Goal: Task Accomplishment & Management: Manage account settings

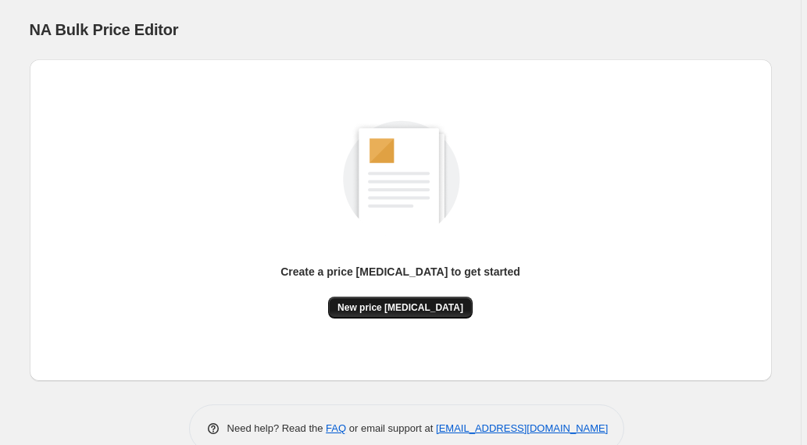
click at [384, 306] on span "New price [MEDICAL_DATA]" at bounding box center [401, 308] width 126 height 13
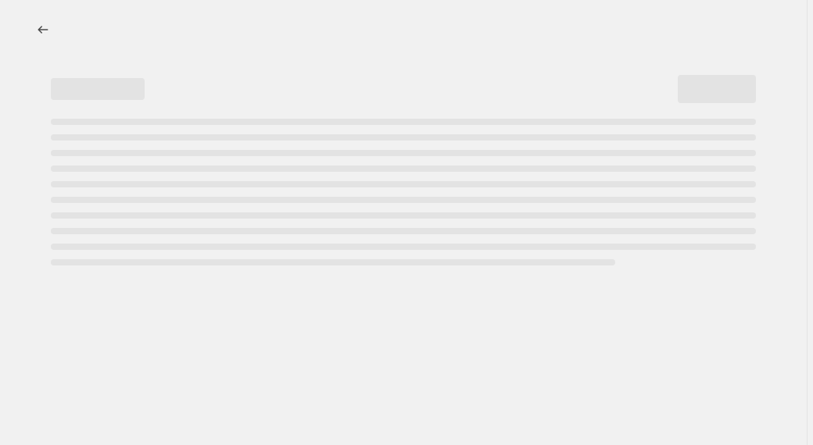
select select "percentage"
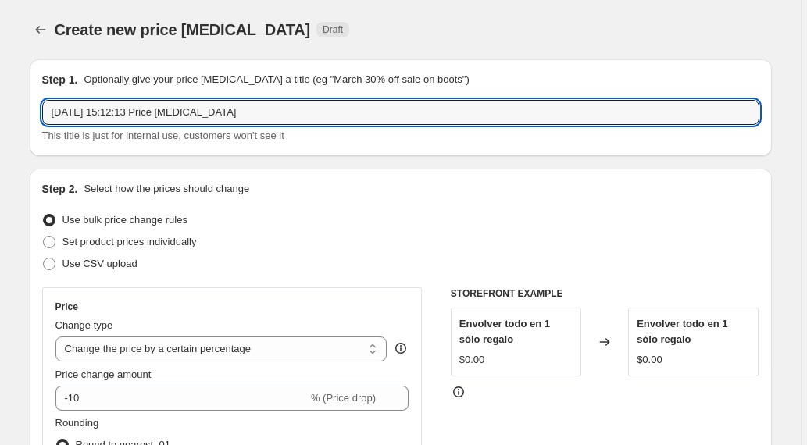
drag, startPoint x: 262, startPoint y: 118, endPoint x: 26, endPoint y: 108, distance: 236.2
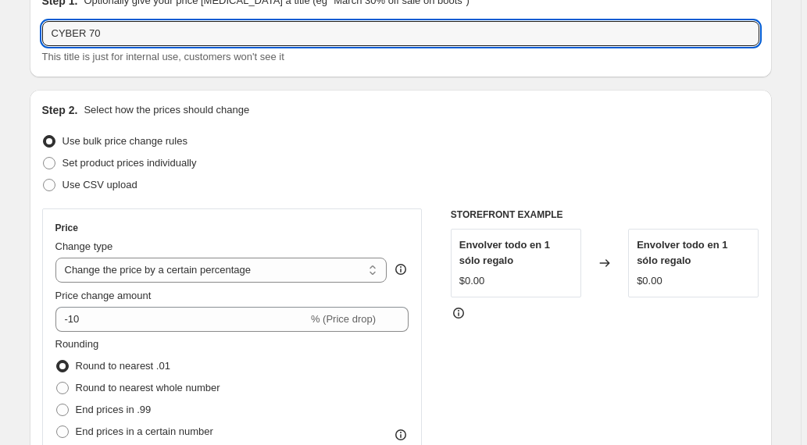
scroll to position [110, 0]
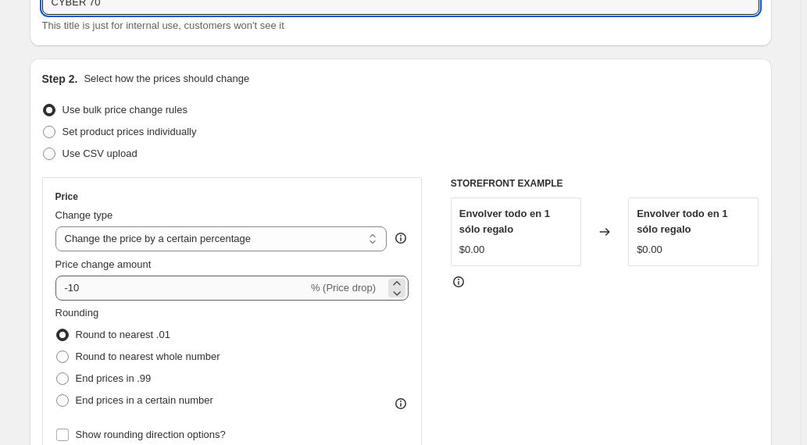
type input "CYBER 70"
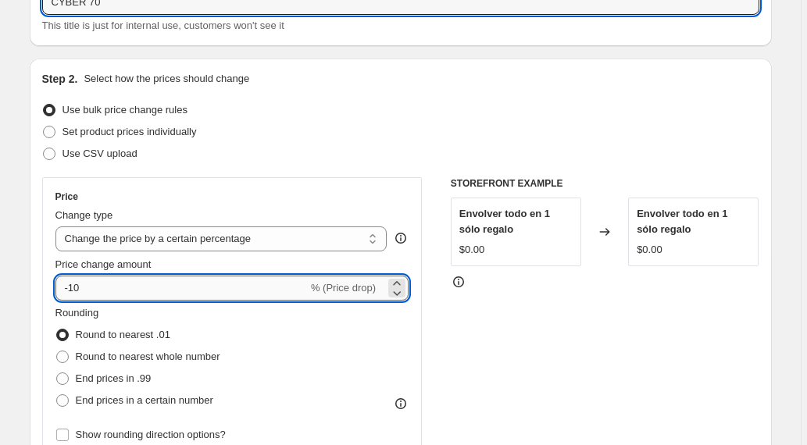
click at [79, 291] on input "-10" at bounding box center [181, 288] width 252 height 25
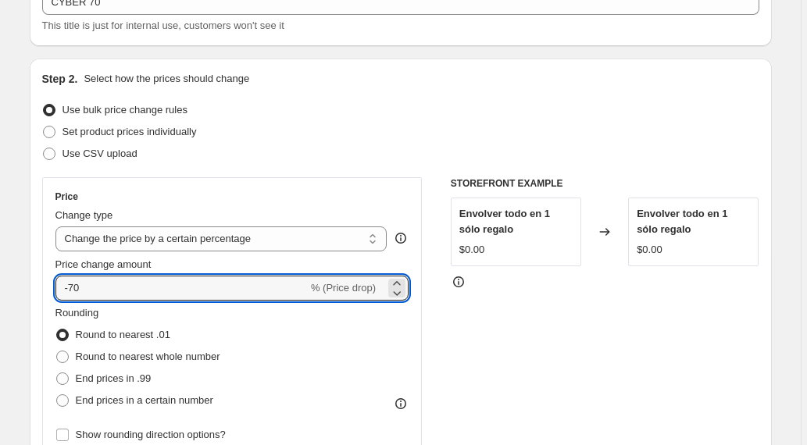
type input "-70"
click at [496, 343] on div "STOREFRONT EXAMPLE Envolver todo en 1 sólo regalo $0.00 Changed to Envolver tod…" at bounding box center [605, 368] width 309 height 383
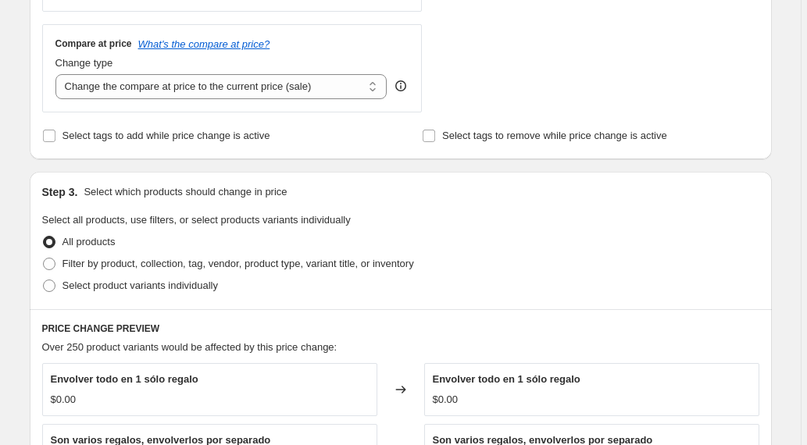
scroll to position [562, 0]
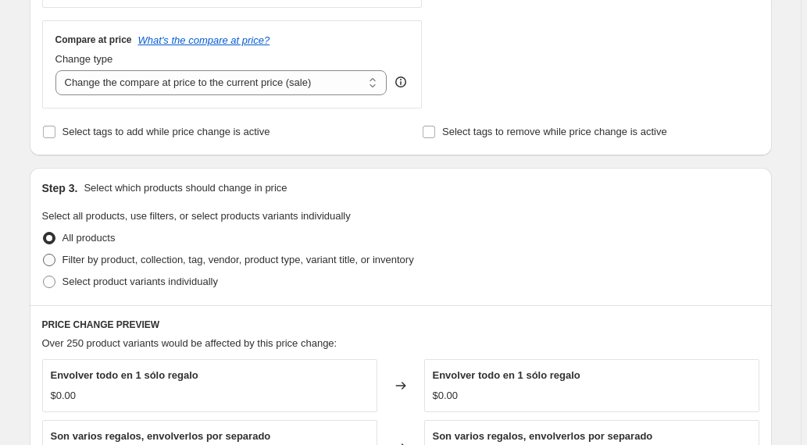
click at [55, 259] on span at bounding box center [49, 260] width 13 height 13
click at [44, 255] on input "Filter by product, collection, tag, vendor, product type, variant title, or inv…" at bounding box center [43, 254] width 1 height 1
radio input "true"
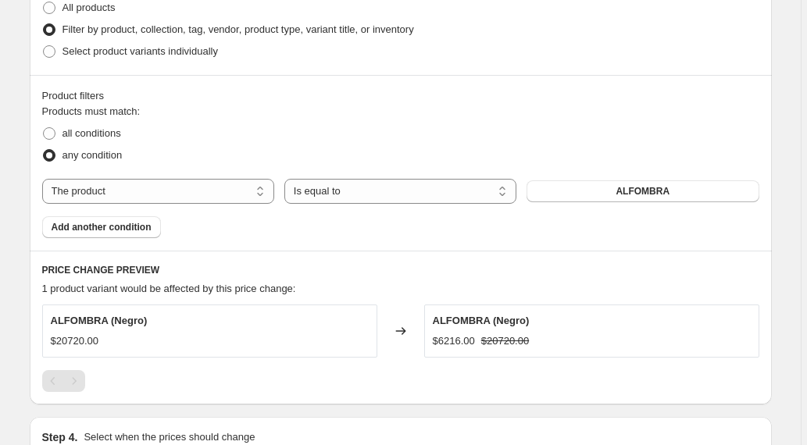
scroll to position [798, 0]
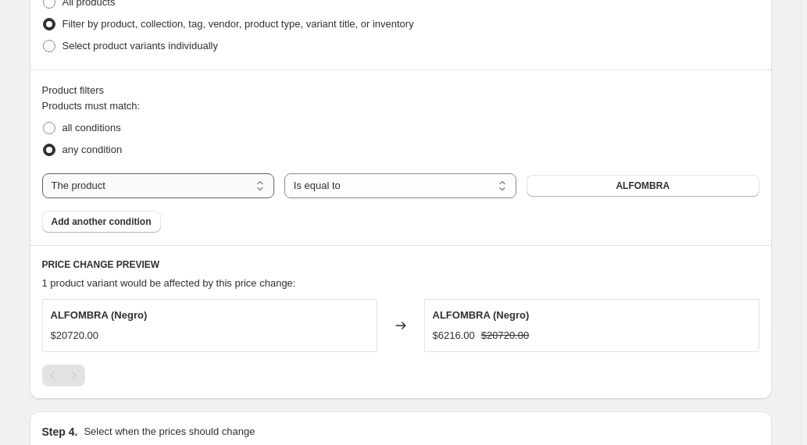
click at [214, 180] on select "The product The product's collection The product's tag The product's vendor The…" at bounding box center [158, 185] width 232 height 25
select select "collection"
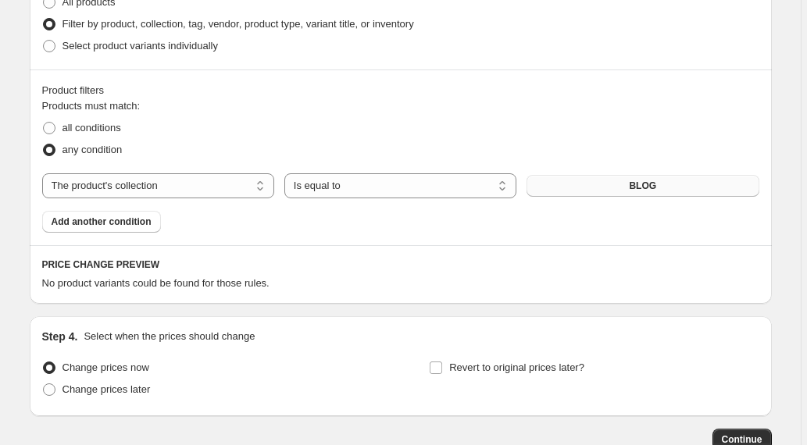
click at [628, 184] on button "BLOG" at bounding box center [643, 186] width 232 height 22
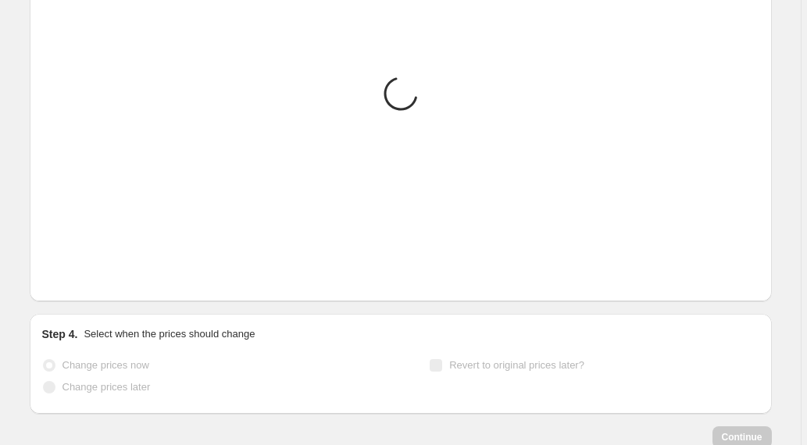
scroll to position [1292, 0]
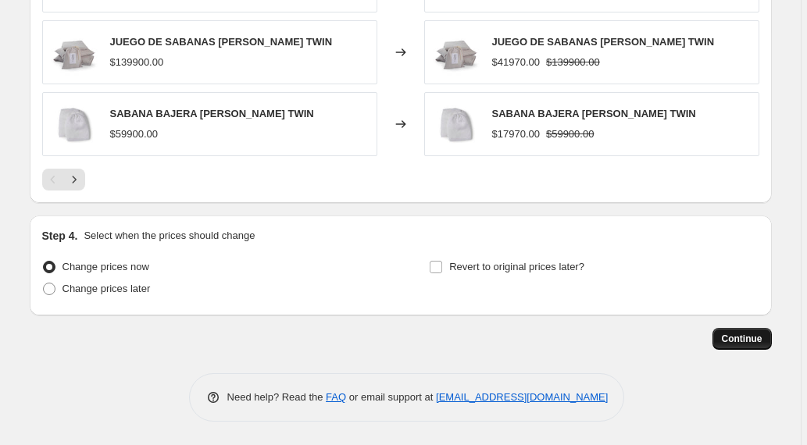
click at [742, 337] on span "Continue" at bounding box center [742, 339] width 41 height 13
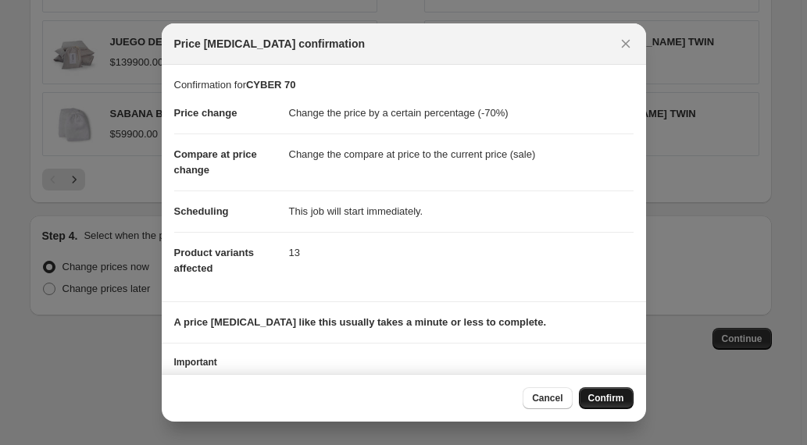
click at [609, 397] on span "Confirm" at bounding box center [606, 398] width 36 height 13
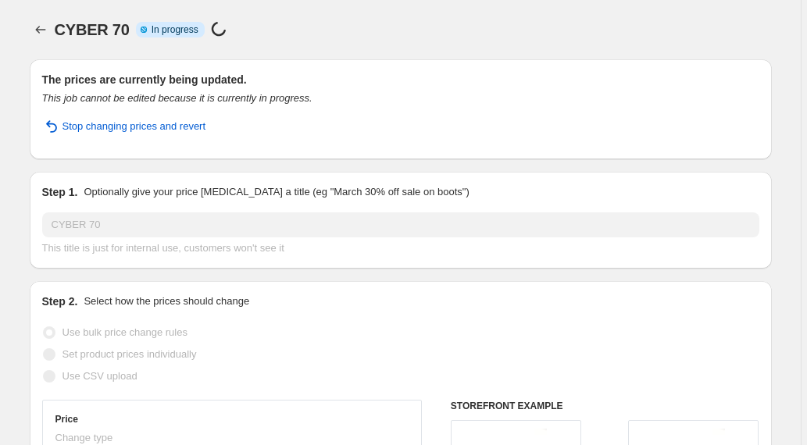
select select "percentage"
select select "collection"
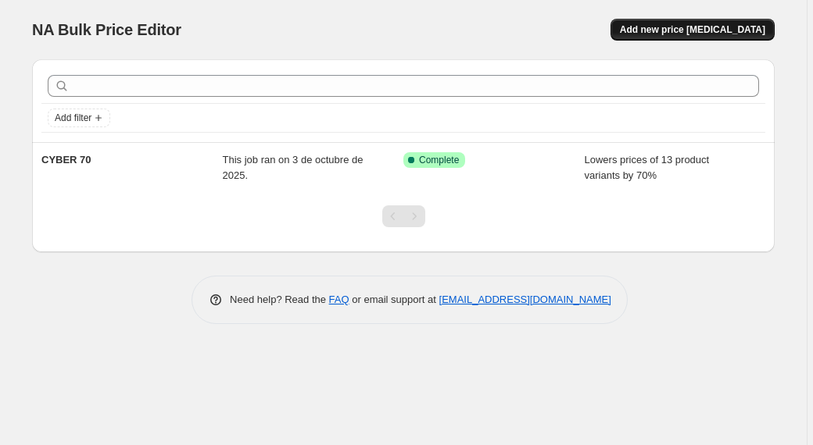
click at [684, 27] on span "Add new price [MEDICAL_DATA]" at bounding box center [692, 29] width 145 height 13
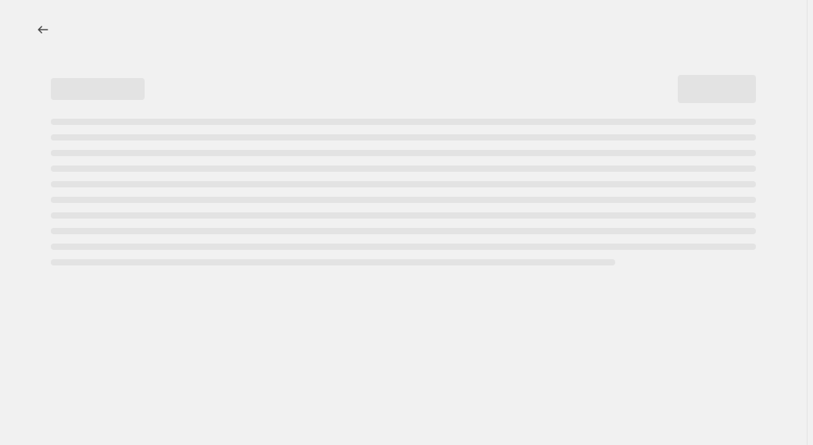
select select "percentage"
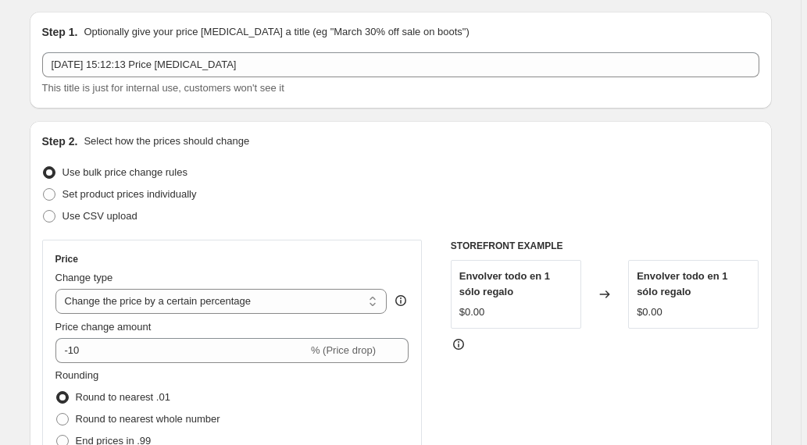
scroll to position [53, 0]
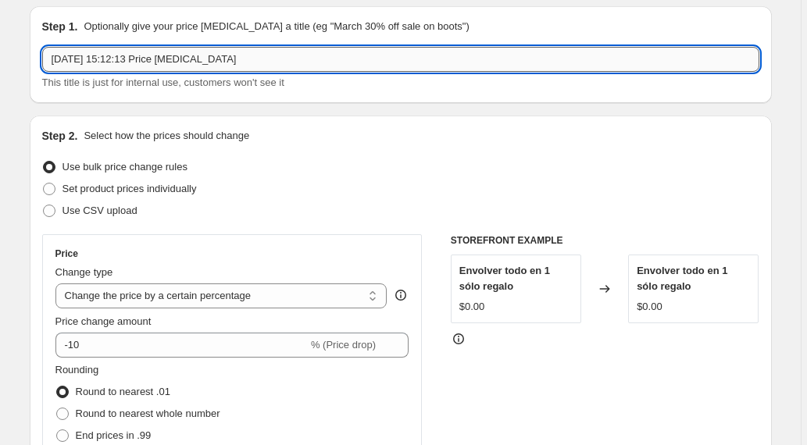
click at [253, 63] on input "3 oct 2025, 15:12:13 Price change job" at bounding box center [400, 59] width 717 height 25
drag, startPoint x: 253, startPoint y: 63, endPoint x: 29, endPoint y: 63, distance: 224.3
type input "CYBER 50"
click at [227, 207] on div "Use CSV upload" at bounding box center [400, 211] width 717 height 22
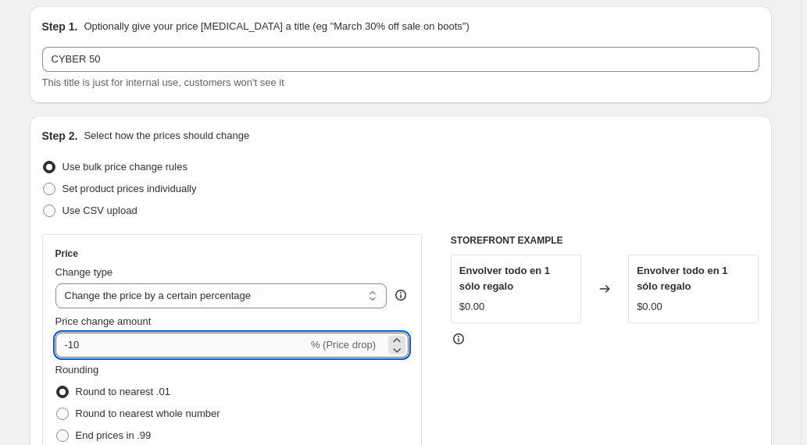
click at [78, 345] on input "-10" at bounding box center [181, 345] width 252 height 25
type input "-50"
click at [281, 203] on div "Use CSV upload" at bounding box center [400, 211] width 717 height 22
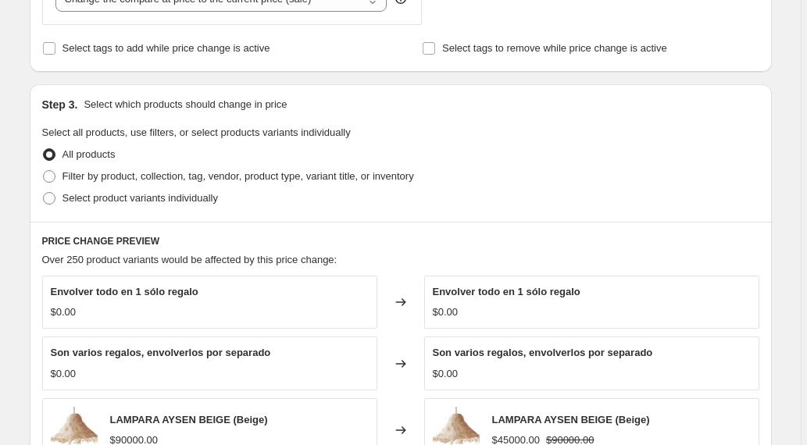
scroll to position [708, 0]
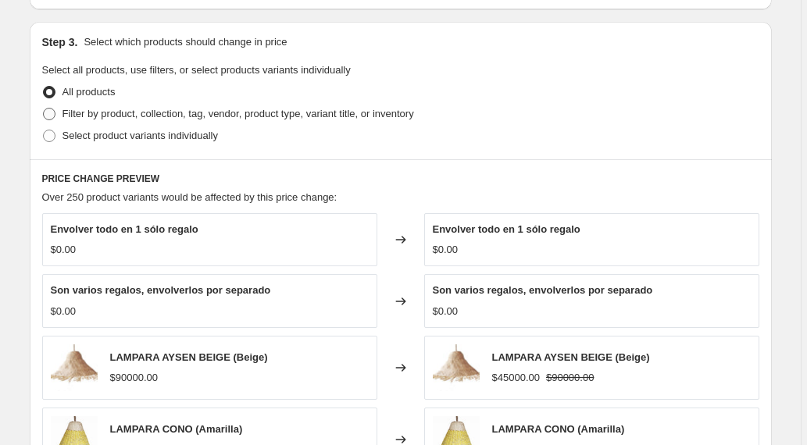
click at [51, 116] on span at bounding box center [49, 114] width 13 height 13
click at [44, 109] on input "Filter by product, collection, tag, vendor, product type, variant title, or inv…" at bounding box center [43, 108] width 1 height 1
radio input "true"
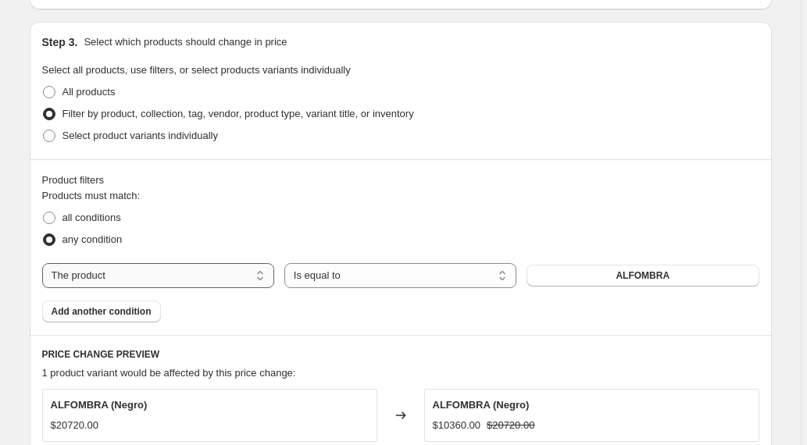
click at [255, 280] on select "The product The product's collection The product's tag The product's vendor The…" at bounding box center [158, 275] width 232 height 25
select select "collection"
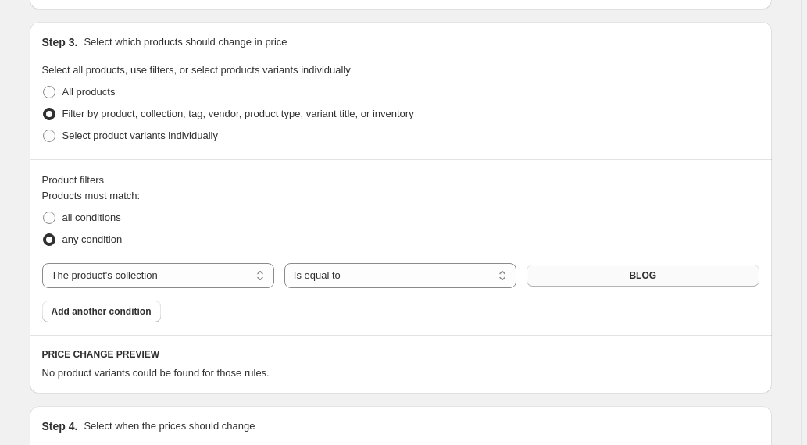
click at [645, 277] on span "BLOG" at bounding box center [642, 276] width 27 height 13
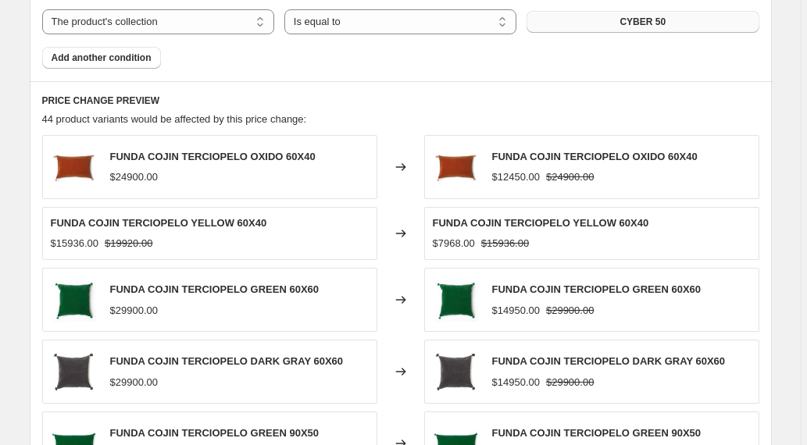
scroll to position [1281, 0]
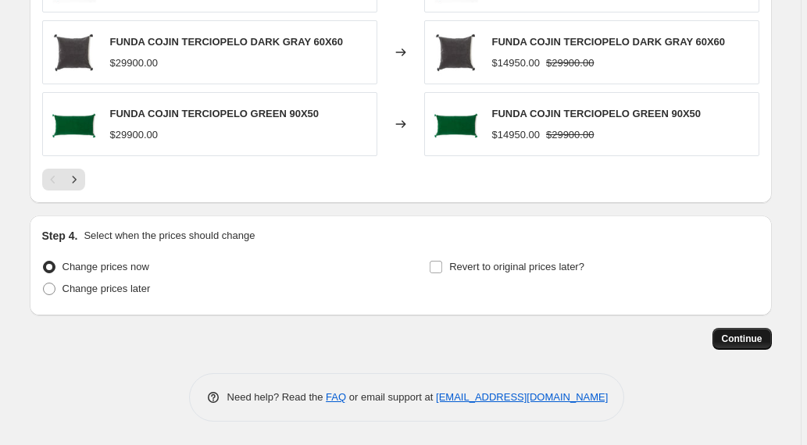
click at [740, 338] on span "Continue" at bounding box center [742, 339] width 41 height 13
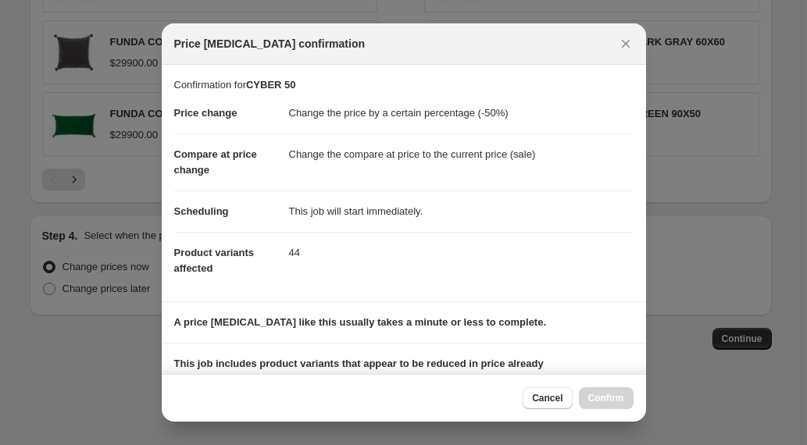
scroll to position [213, 0]
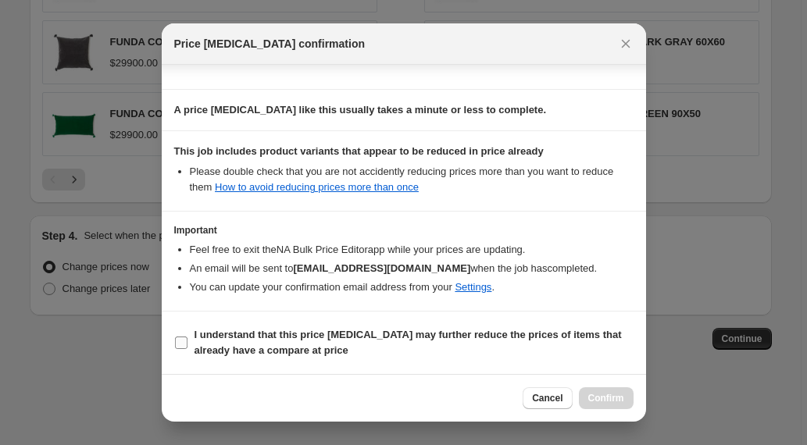
click at [181, 338] on input "I understand that this price [MEDICAL_DATA] may further reduce the prices of it…" at bounding box center [181, 343] width 13 height 13
checkbox input "true"
click at [602, 400] on span "Confirm" at bounding box center [606, 398] width 36 height 13
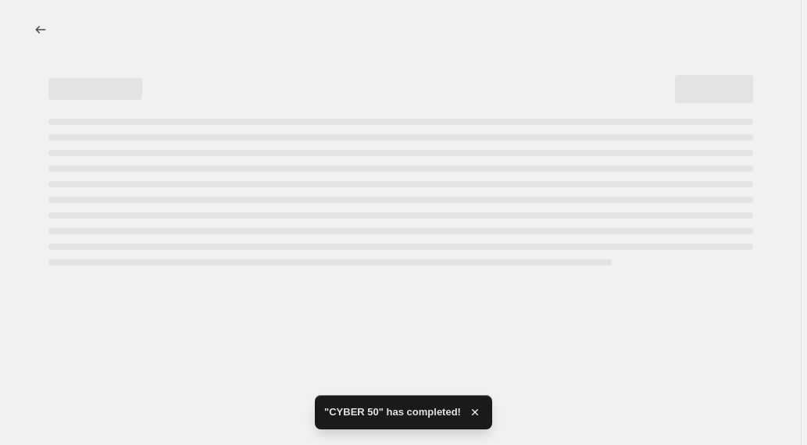
select select "percentage"
select select "collection"
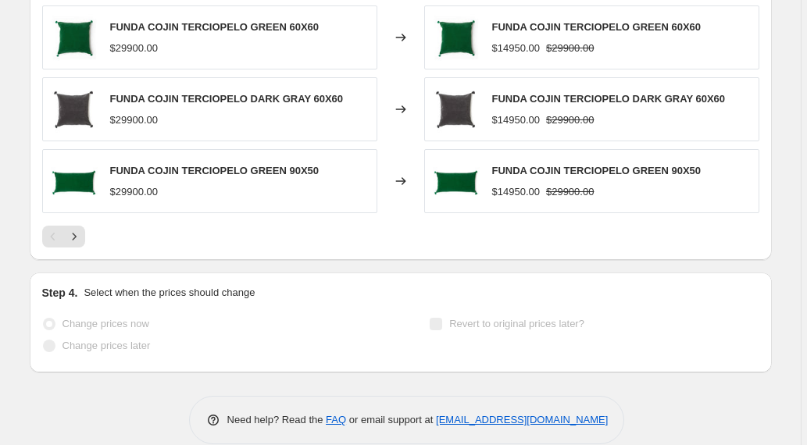
scroll to position [1396, 0]
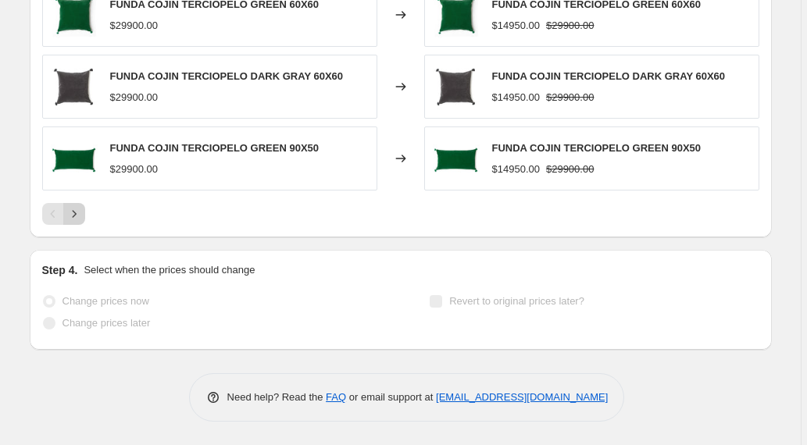
click at [77, 213] on icon "Next" at bounding box center [74, 214] width 16 height 16
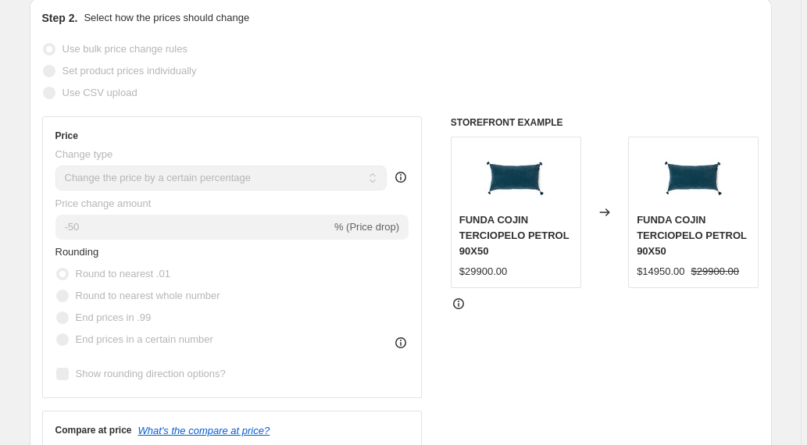
scroll to position [317, 0]
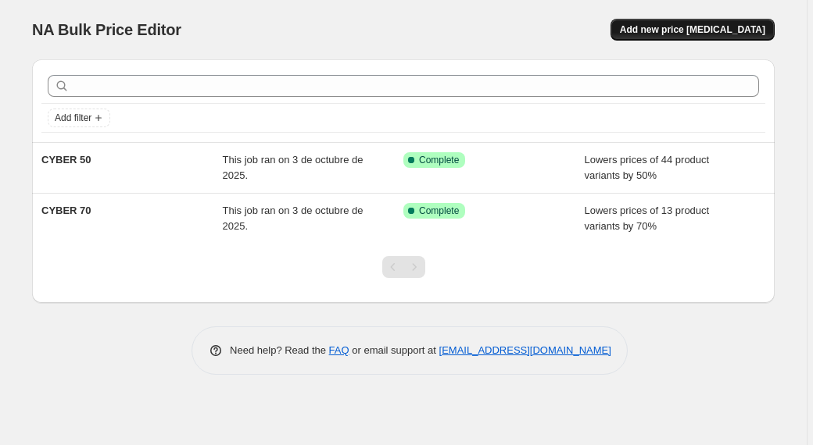
click at [702, 25] on span "Add new price [MEDICAL_DATA]" at bounding box center [692, 29] width 145 height 13
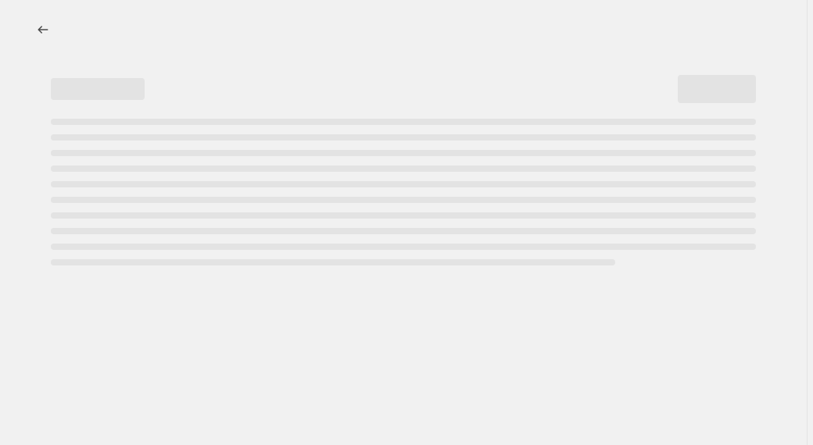
select select "percentage"
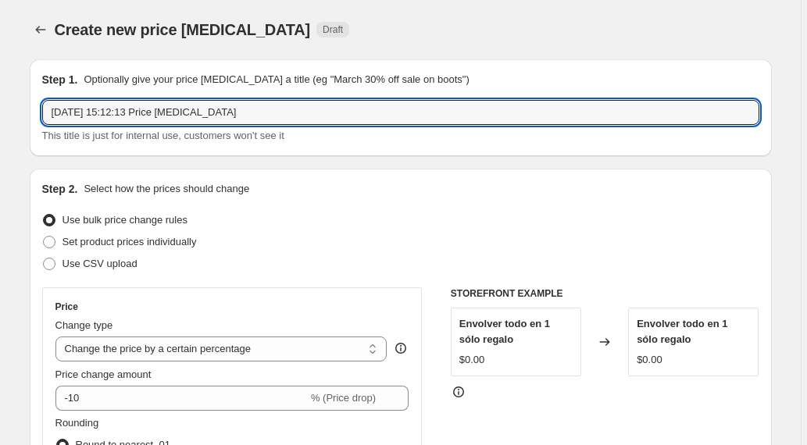
drag, startPoint x: 255, startPoint y: 120, endPoint x: 38, endPoint y: 123, distance: 216.5
click at [38, 123] on div "Step 1. Optionally give your price change job a title (eg "March 30% off sale o…" at bounding box center [401, 107] width 742 height 97
drag, startPoint x: 252, startPoint y: 113, endPoint x: 38, endPoint y: 76, distance: 216.5
click at [38, 76] on div "Step 1. Optionally give your price change job a title (eg "March 30% off sale o…" at bounding box center [401, 107] width 742 height 97
type input "CYBER 30"
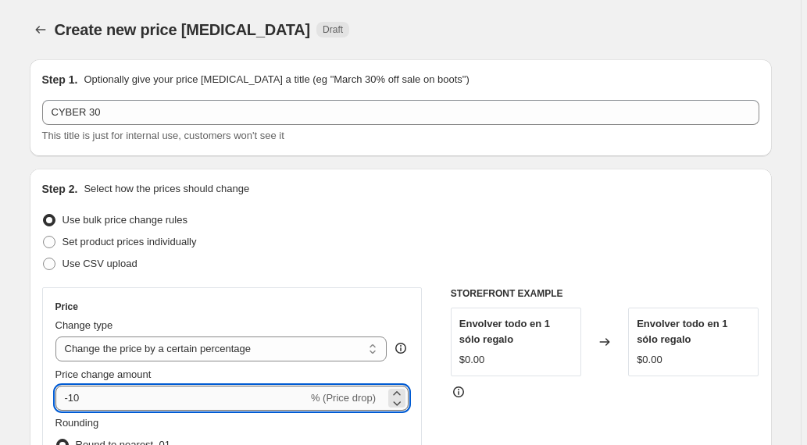
click at [78, 402] on input "-10" at bounding box center [181, 398] width 252 height 25
type input "-30"
click at [308, 254] on div "Use CSV upload" at bounding box center [400, 264] width 717 height 22
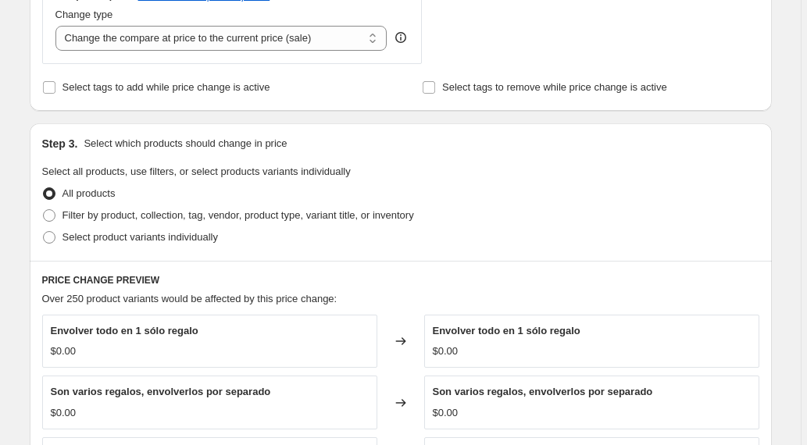
scroll to position [608, 0]
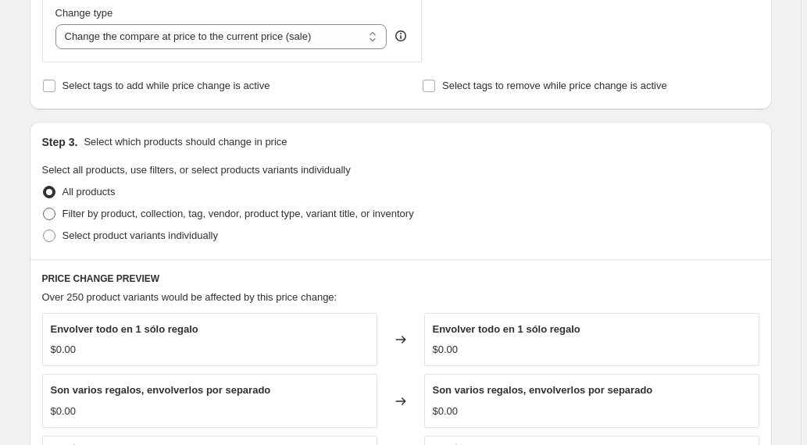
click at [55, 215] on span at bounding box center [49, 214] width 13 height 13
click at [44, 209] on input "Filter by product, collection, tag, vendor, product type, variant title, or inv…" at bounding box center [43, 208] width 1 height 1
radio input "true"
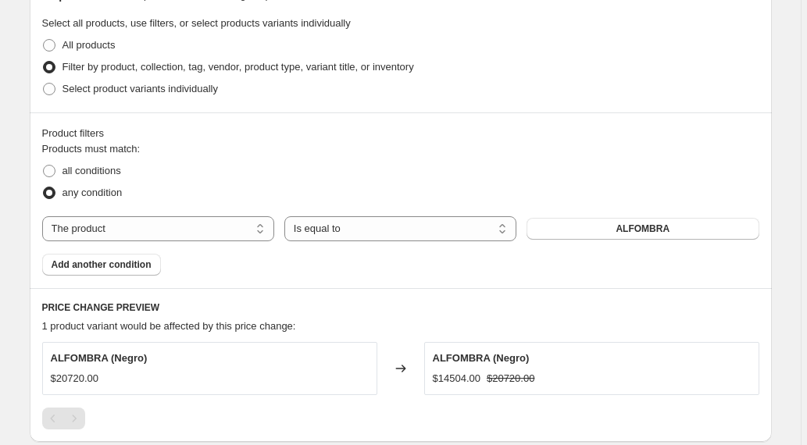
scroll to position [815, 0]
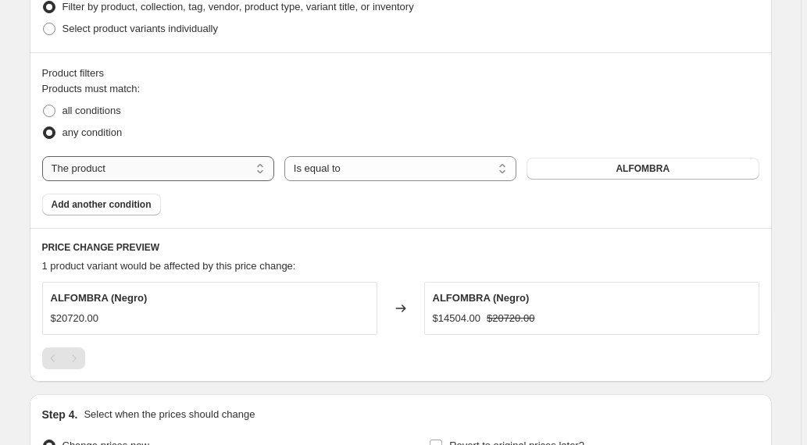
click at [227, 166] on select "The product The product's collection The product's tag The product's vendor The…" at bounding box center [158, 168] width 232 height 25
select select "collection"
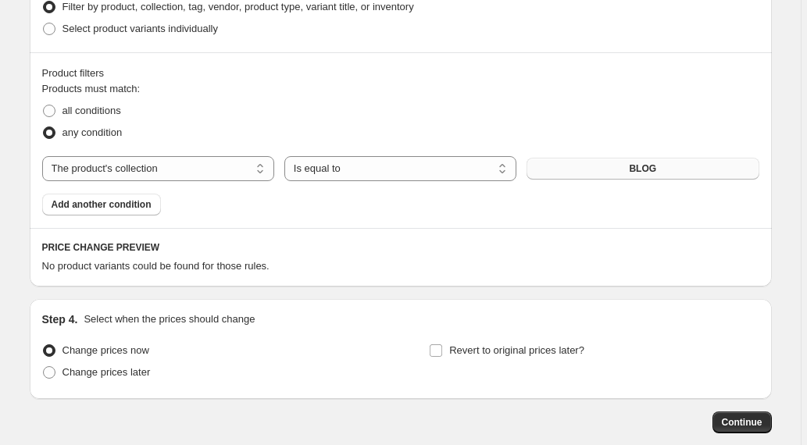
click at [627, 169] on button "BLOG" at bounding box center [643, 169] width 232 height 22
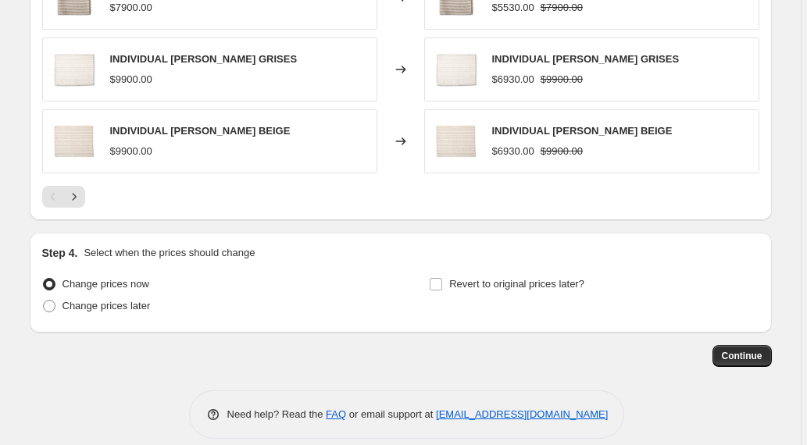
scroll to position [1292, 0]
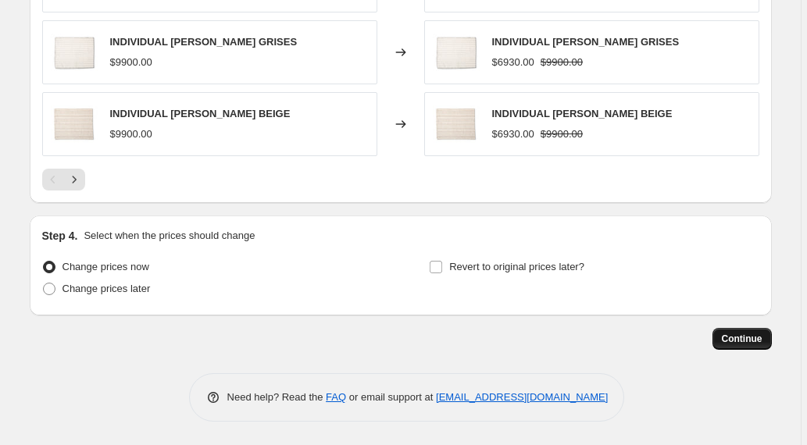
click at [747, 336] on span "Continue" at bounding box center [742, 339] width 41 height 13
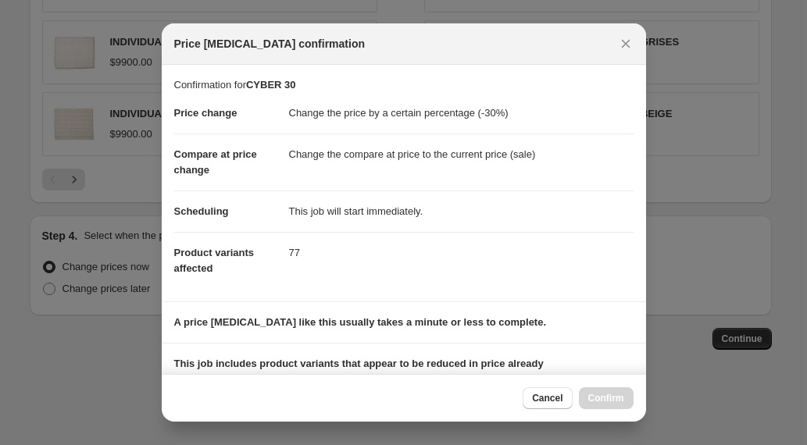
scroll to position [213, 0]
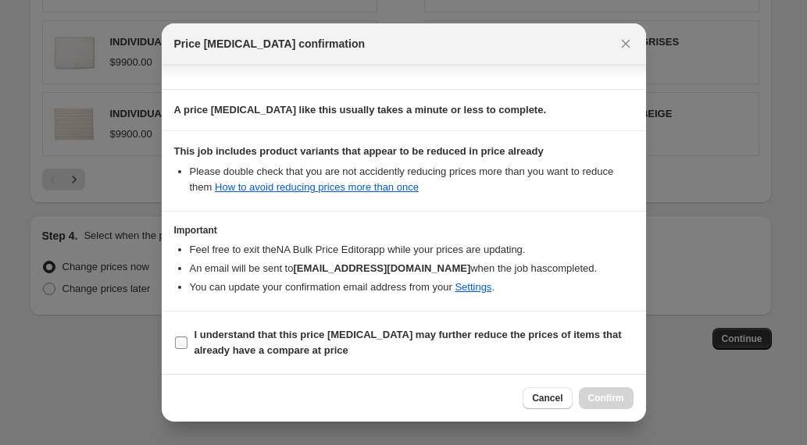
click at [184, 345] on input "I understand that this price [MEDICAL_DATA] may further reduce the prices of it…" at bounding box center [181, 343] width 13 height 13
checkbox input "true"
click at [609, 393] on span "Confirm" at bounding box center [606, 398] width 36 height 13
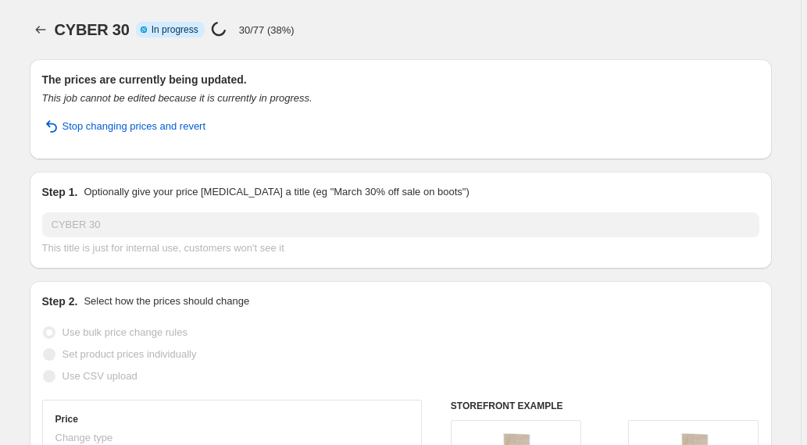
select select "percentage"
select select "collection"
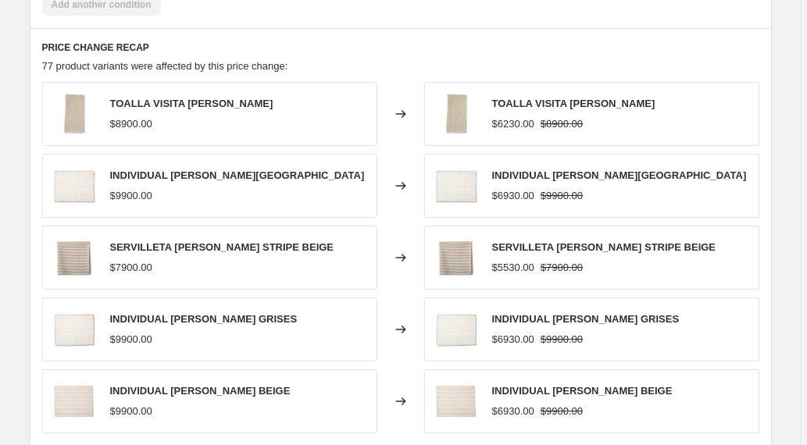
scroll to position [1406, 0]
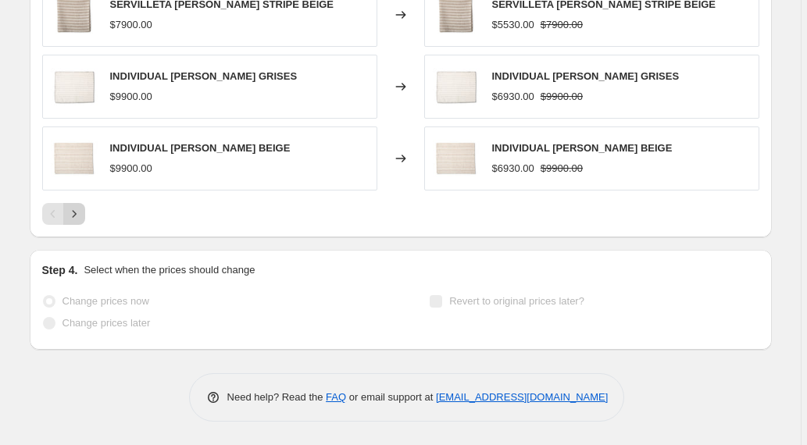
click at [76, 214] on icon "Next" at bounding box center [74, 214] width 16 height 16
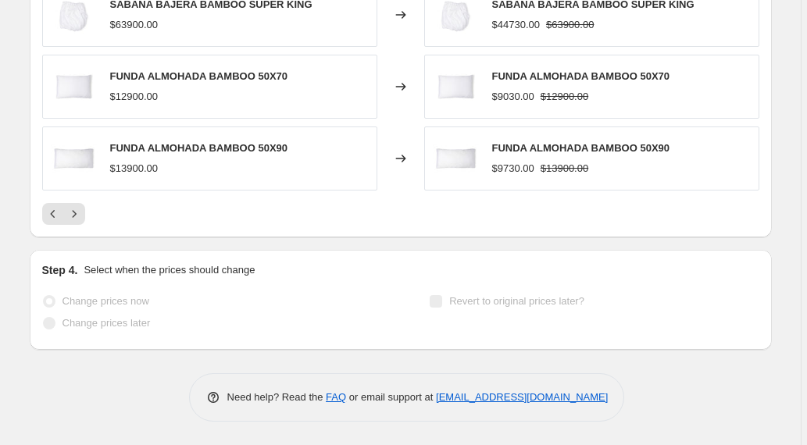
click at [217, 228] on div "PRICE CHANGE RECAP 77 product variants were affected by this price change: SABA…" at bounding box center [401, 11] width 742 height 452
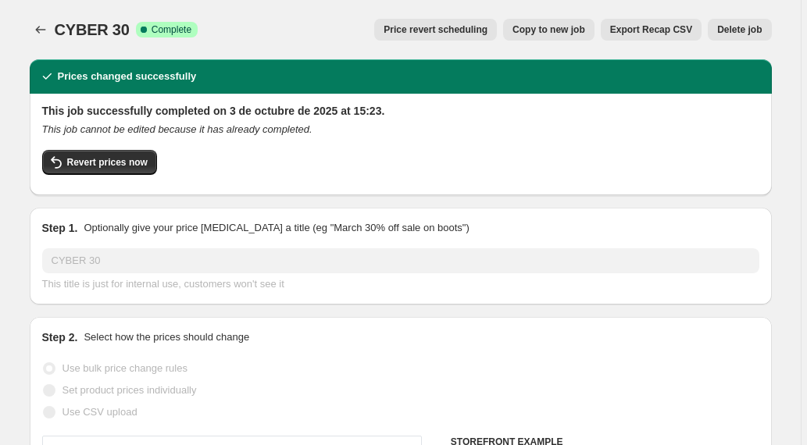
scroll to position [54, 0]
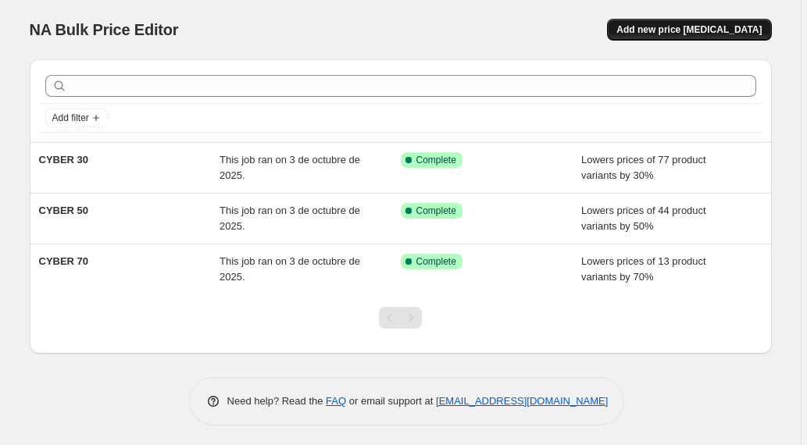
click at [689, 28] on span "Add new price [MEDICAL_DATA]" at bounding box center [689, 29] width 145 height 13
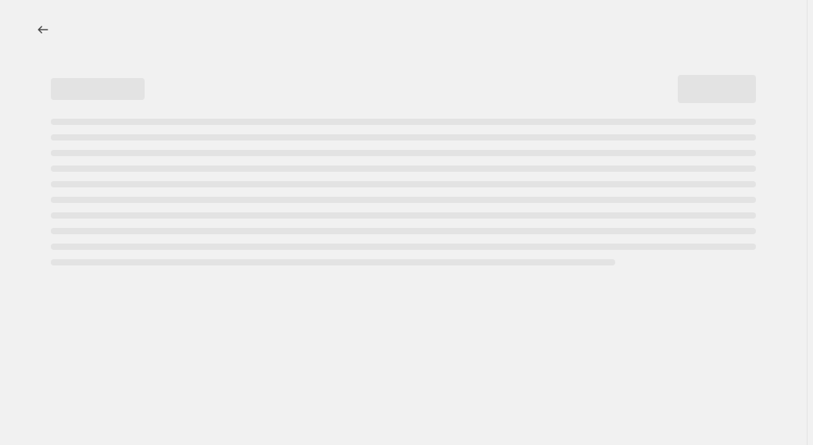
select select "percentage"
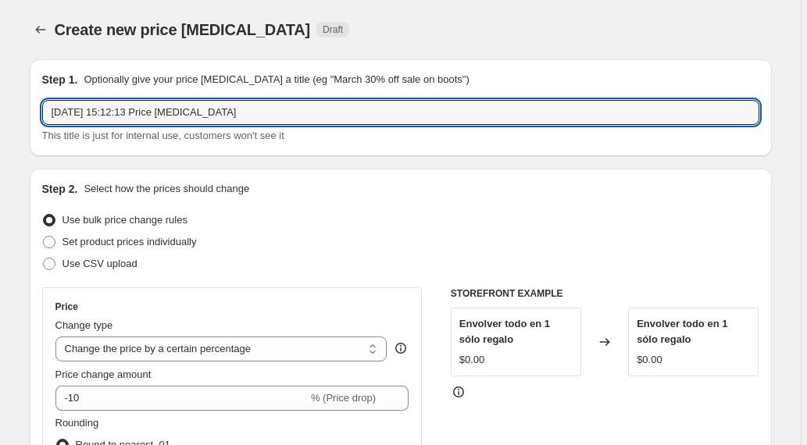
drag, startPoint x: 252, startPoint y: 106, endPoint x: 13, endPoint y: 70, distance: 241.9
type input "CYBER 20"
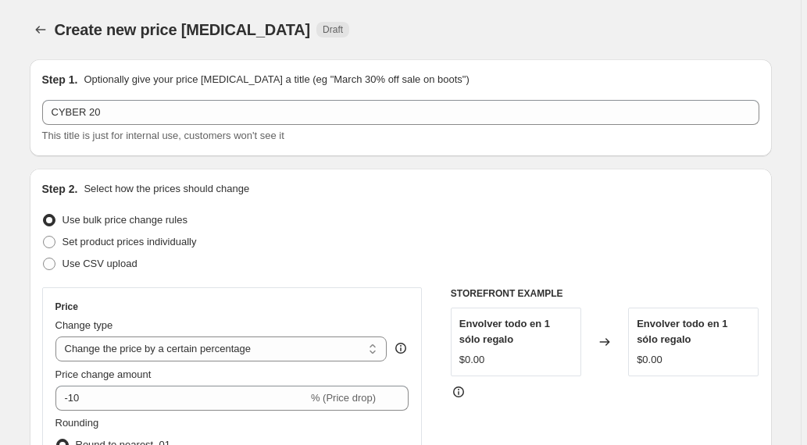
click at [307, 241] on div "Set product prices individually" at bounding box center [400, 242] width 717 height 22
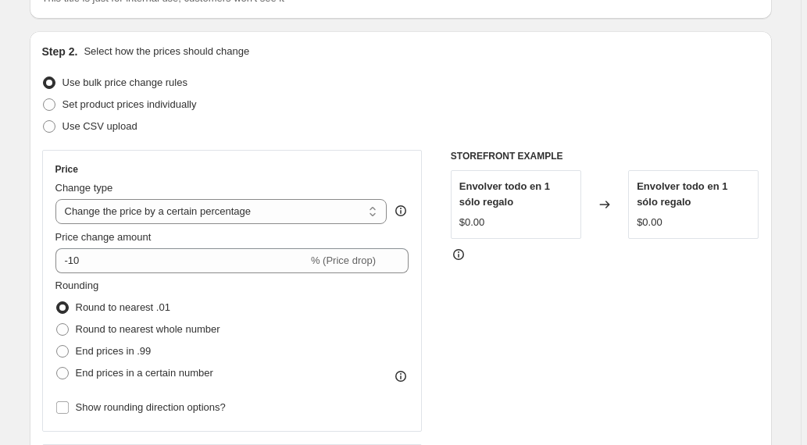
scroll to position [222, 0]
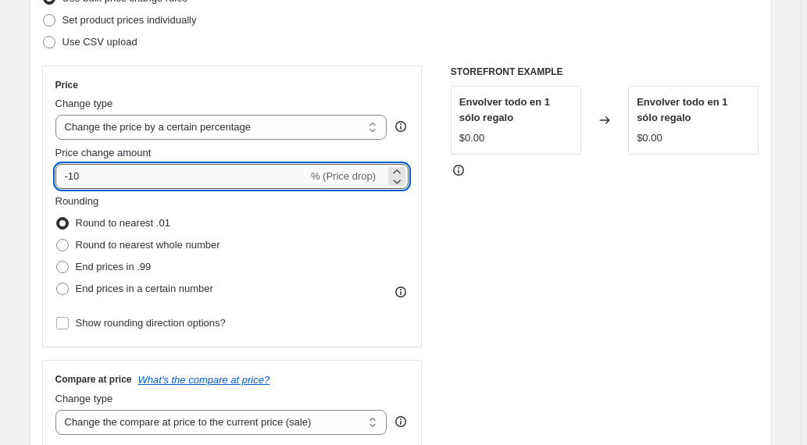
click at [80, 173] on input "-10" at bounding box center [181, 176] width 252 height 25
type input "-20"
click at [454, 258] on div "STOREFRONT EXAMPLE Envolver todo en 1 sólo regalo $0.00 Changed to Envolver tod…" at bounding box center [605, 257] width 309 height 383
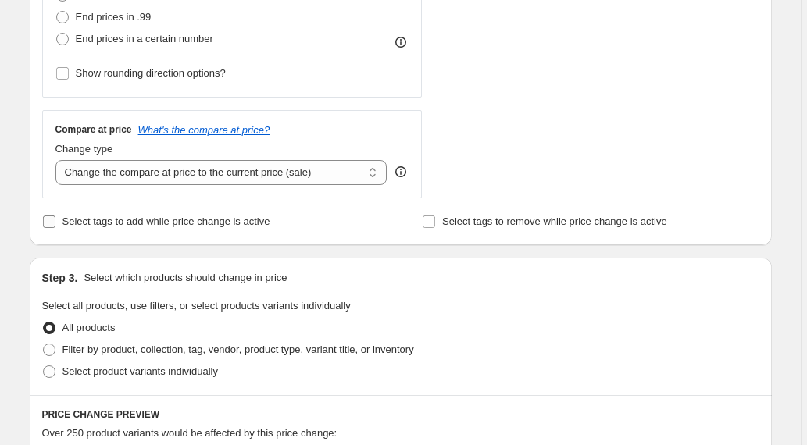
scroll to position [477, 0]
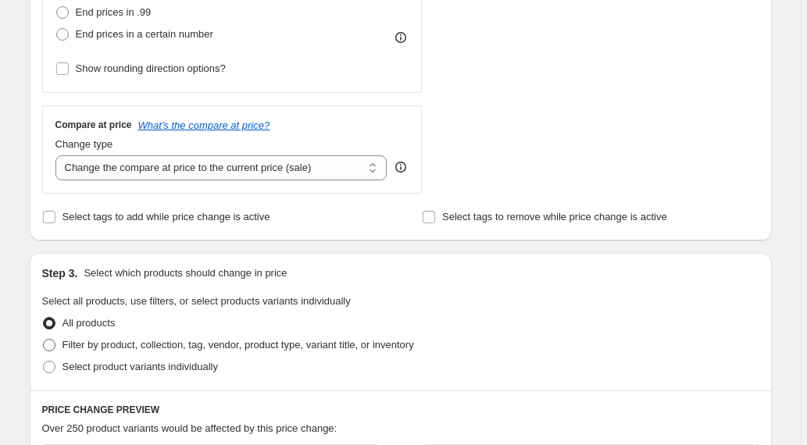
click at [52, 345] on span at bounding box center [49, 345] width 13 height 13
click at [44, 340] on input "Filter by product, collection, tag, vendor, product type, variant title, or inv…" at bounding box center [43, 339] width 1 height 1
radio input "true"
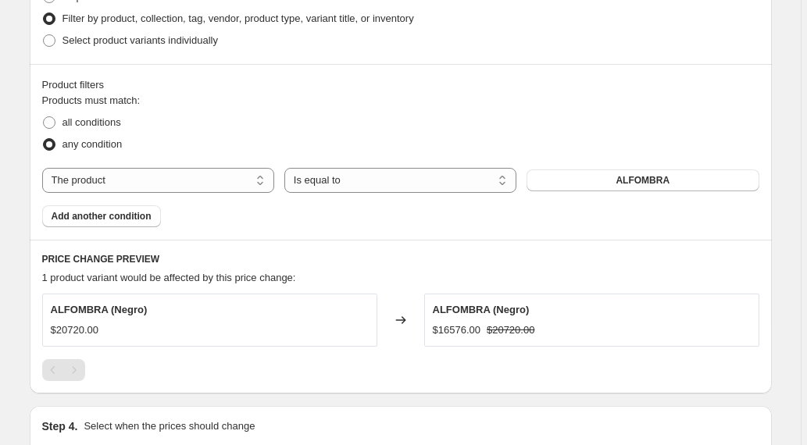
scroll to position [817, 0]
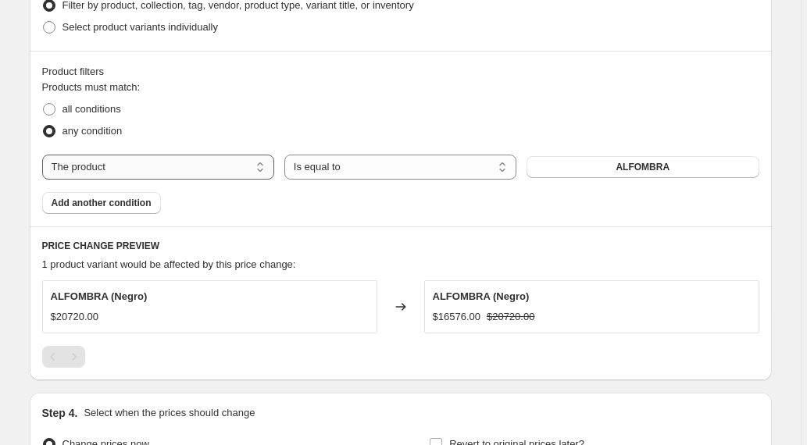
click at [254, 166] on select "The product The product's collection The product's tag The product's vendor The…" at bounding box center [158, 167] width 232 height 25
select select "collection"
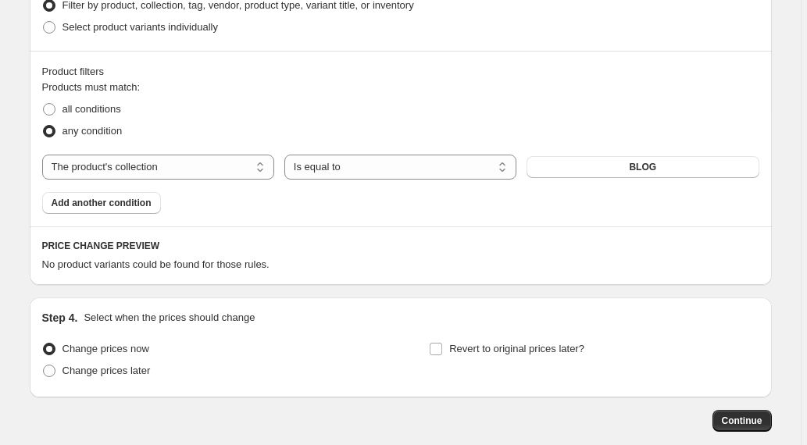
click at [629, 168] on button "BLOG" at bounding box center [643, 167] width 232 height 22
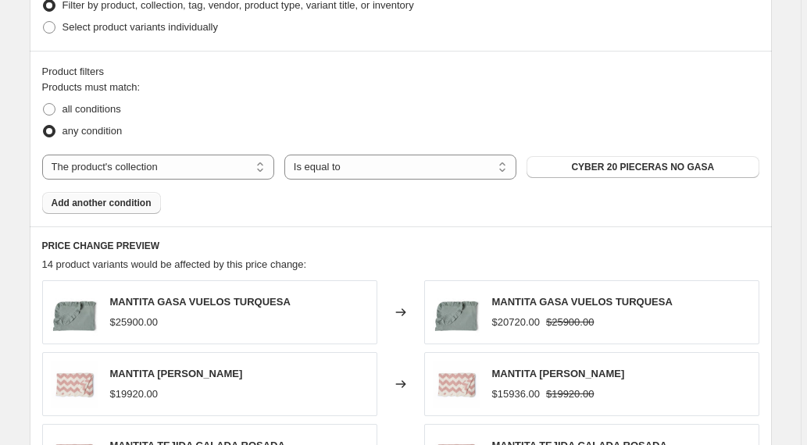
click at [126, 203] on span "Add another condition" at bounding box center [102, 203] width 100 height 13
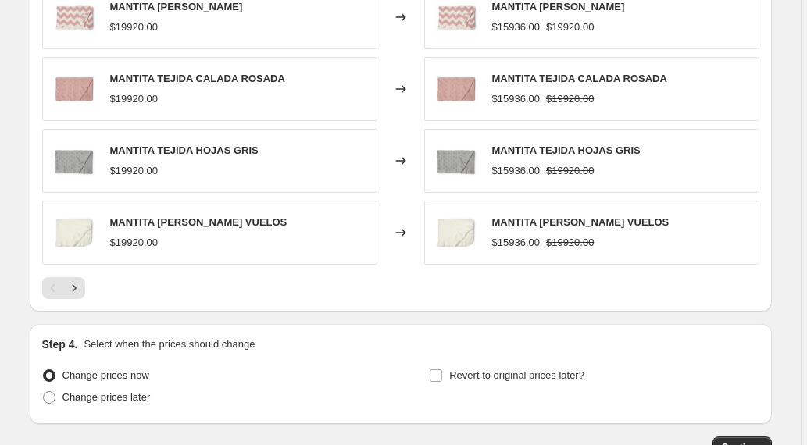
scroll to position [1219, 0]
click at [76, 286] on icon "Next" at bounding box center [74, 287] width 4 height 7
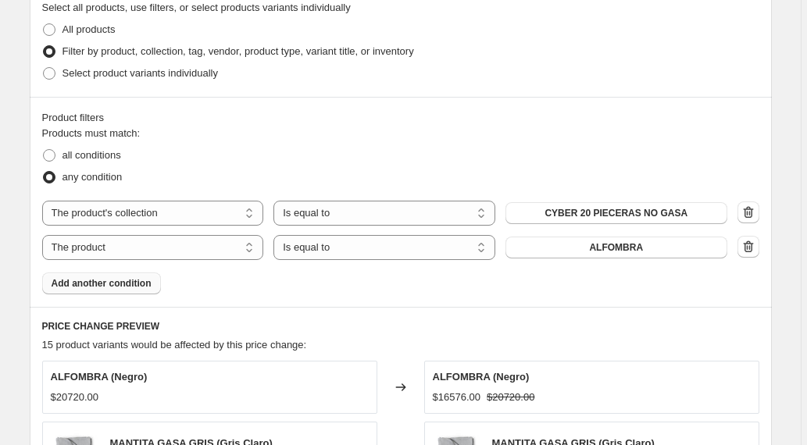
scroll to position [792, 0]
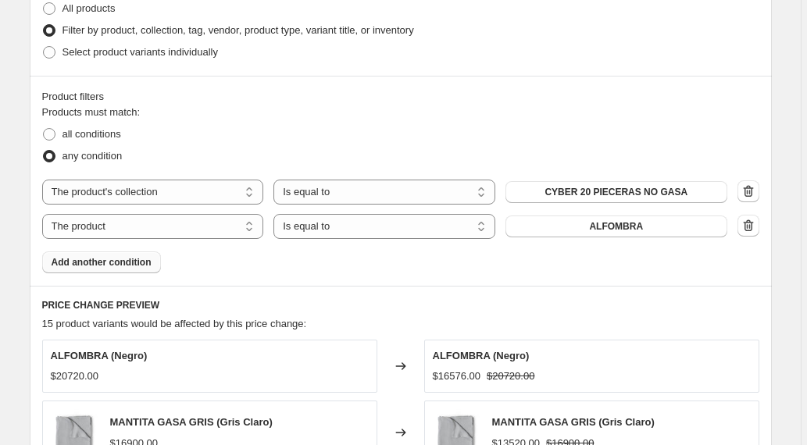
click at [113, 262] on span "Add another condition" at bounding box center [102, 262] width 100 height 13
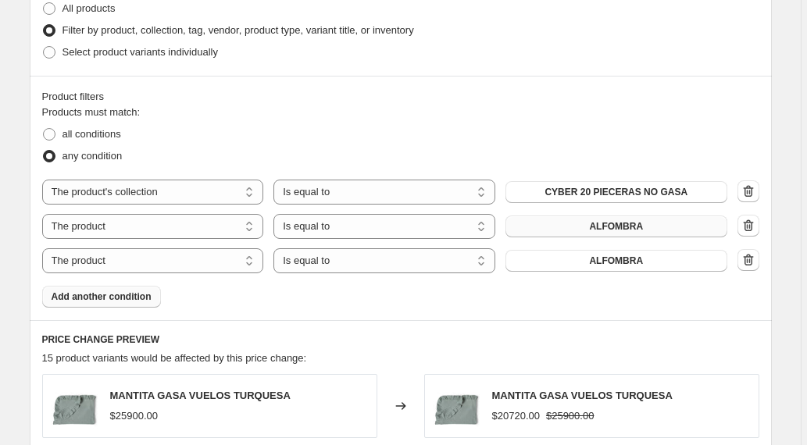
click at [674, 230] on button "ALFOMBRA" at bounding box center [617, 227] width 222 height 22
click at [252, 226] on select "The product The product's collection The product's tag The product's vendor The…" at bounding box center [153, 226] width 222 height 25
select select "collection"
click at [252, 259] on select "The product The product's collection The product's tag The product's vendor The…" at bounding box center [153, 260] width 222 height 25
select select "collection"
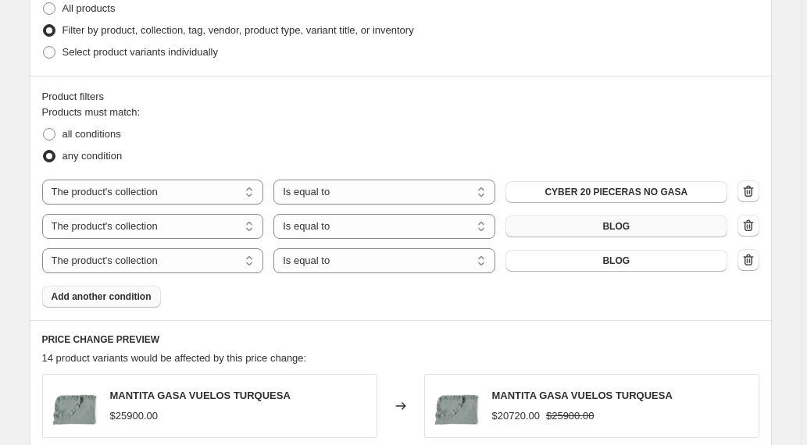
click at [634, 227] on button "BLOG" at bounding box center [617, 227] width 222 height 22
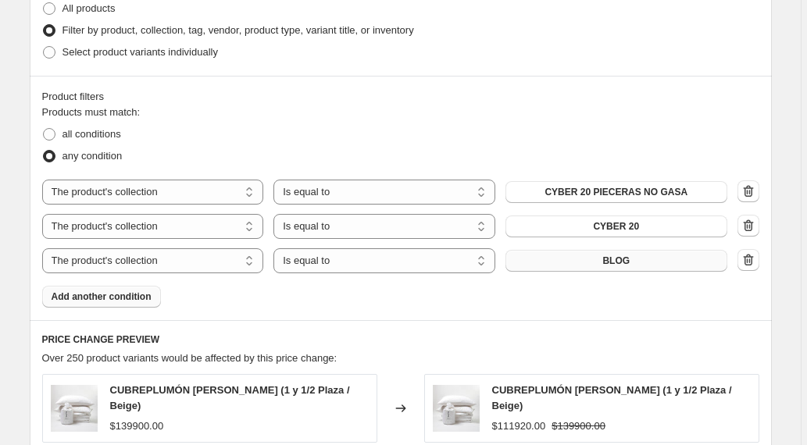
click at [617, 259] on span "BLOG" at bounding box center [615, 261] width 27 height 13
click at [128, 295] on span "Add another condition" at bounding box center [102, 297] width 100 height 13
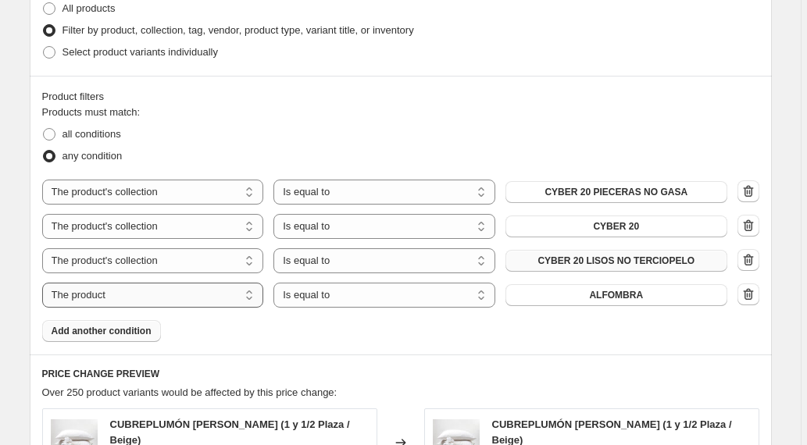
click at [189, 300] on select "The product The product's collection The product's tag The product's vendor The…" at bounding box center [153, 295] width 222 height 25
select select "collection"
click at [594, 297] on button "BLOG" at bounding box center [617, 295] width 222 height 22
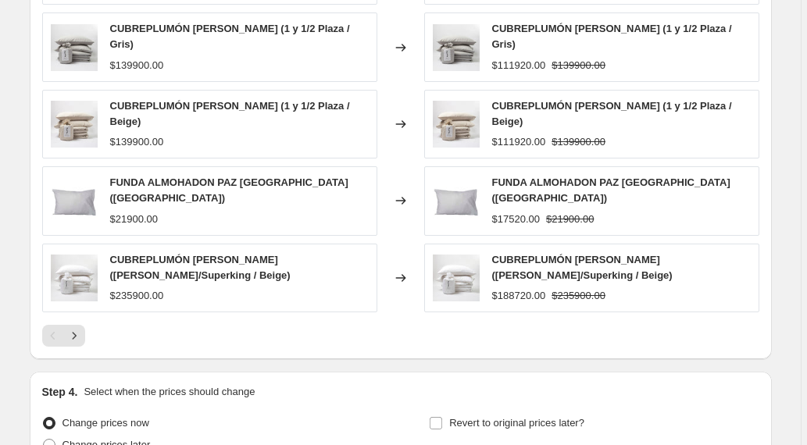
scroll to position [1267, 0]
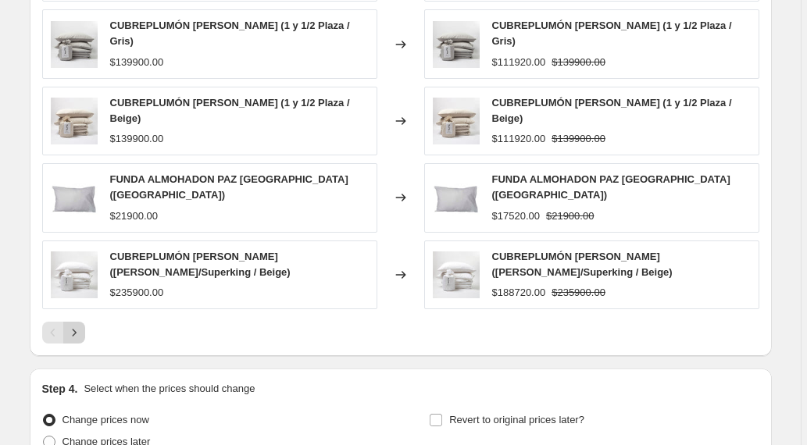
click at [82, 325] on icon "Next" at bounding box center [74, 333] width 16 height 16
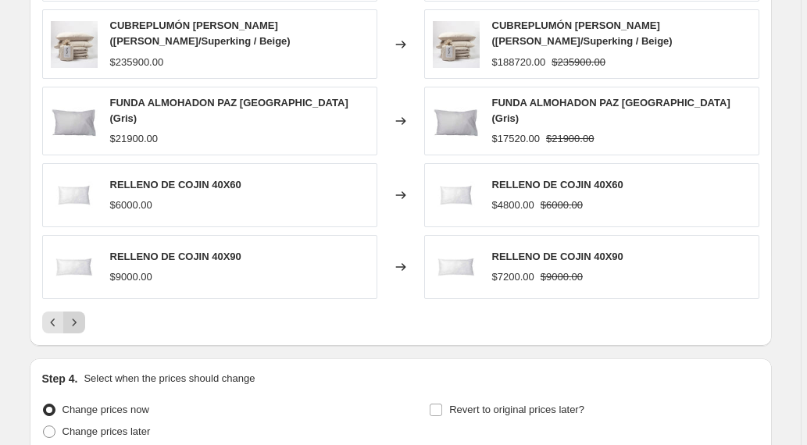
click at [82, 320] on icon "Next" at bounding box center [74, 323] width 16 height 16
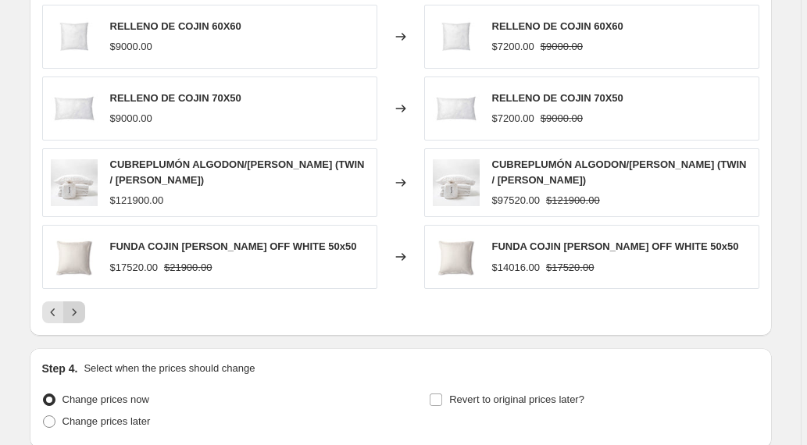
click at [76, 313] on icon "Next" at bounding box center [74, 313] width 16 height 16
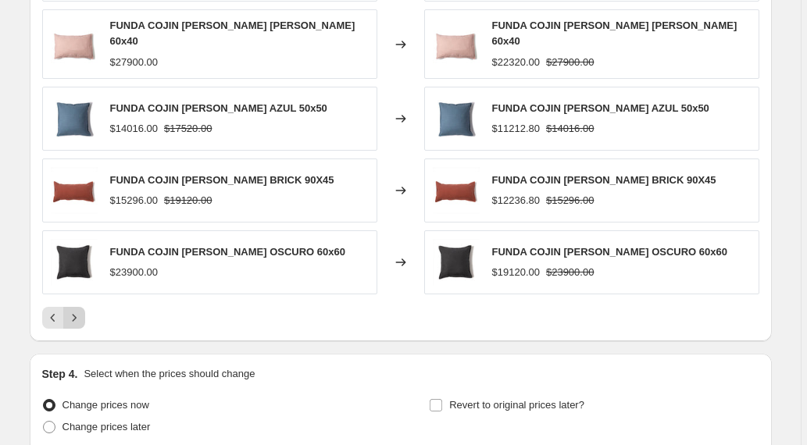
click at [76, 313] on icon "Next" at bounding box center [74, 318] width 16 height 16
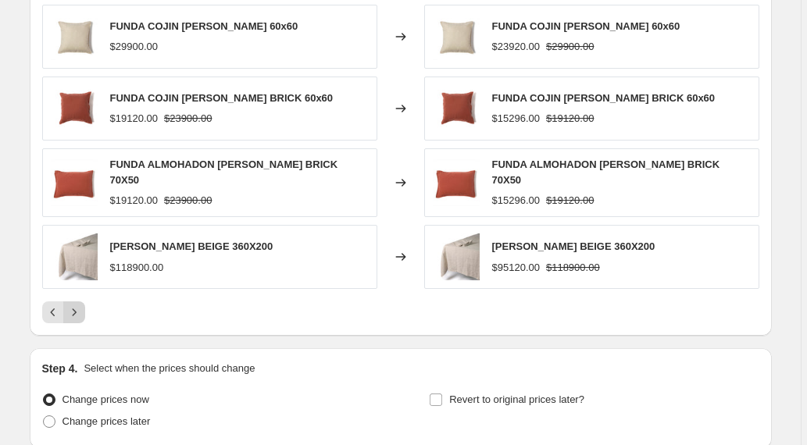
click at [77, 306] on icon "Next" at bounding box center [74, 313] width 16 height 16
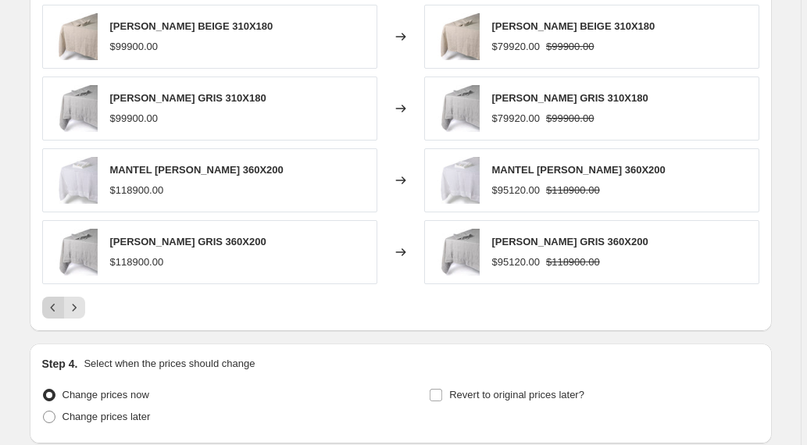
click at [55, 308] on icon "Previous" at bounding box center [53, 308] width 16 height 16
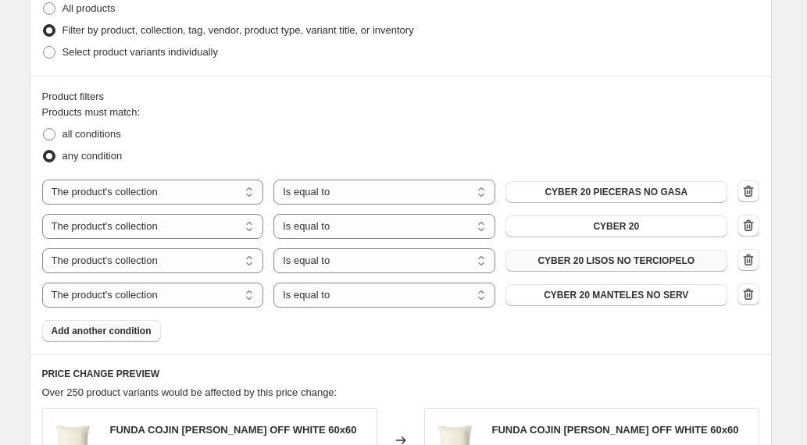
scroll to position [808, 0]
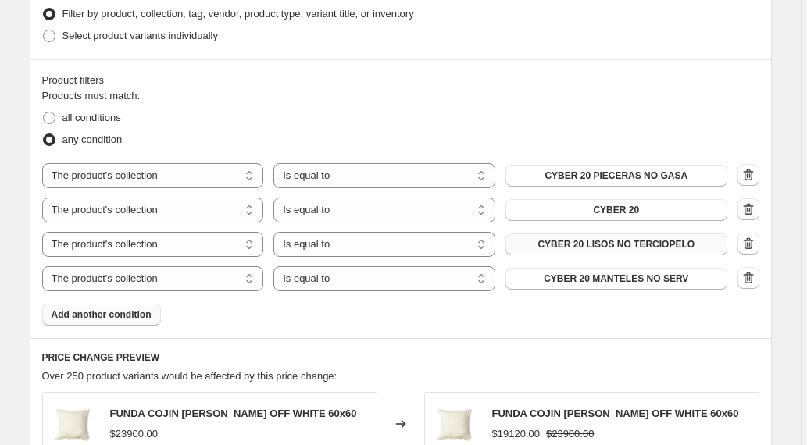
click at [752, 204] on icon "button" at bounding box center [749, 210] width 16 height 16
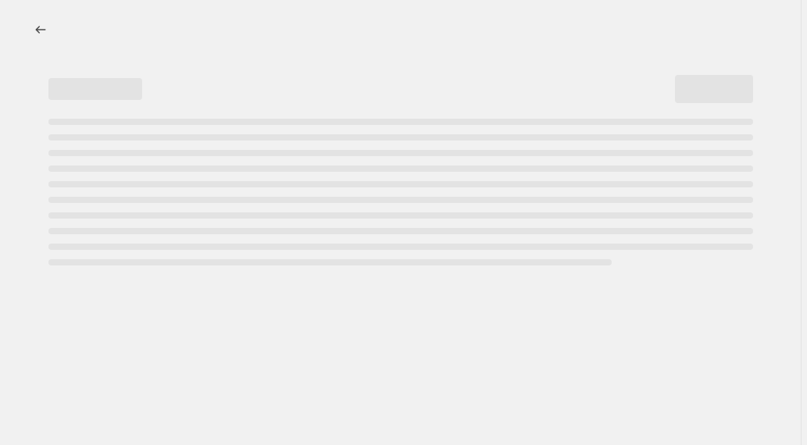
select select "percentage"
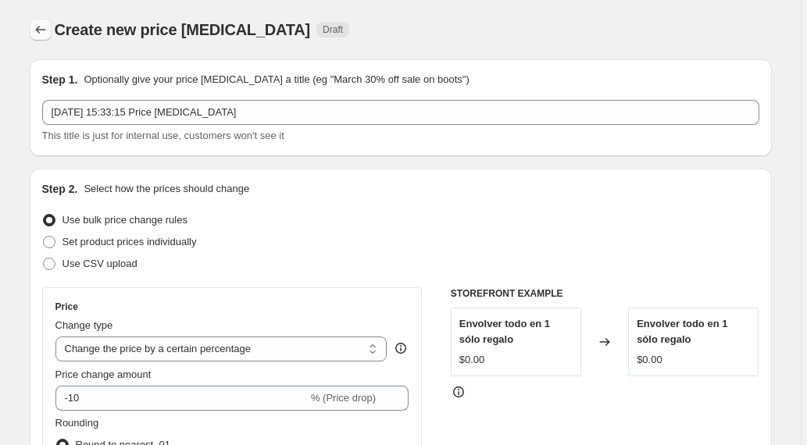
click at [45, 35] on icon "Price change jobs" at bounding box center [41, 30] width 16 height 16
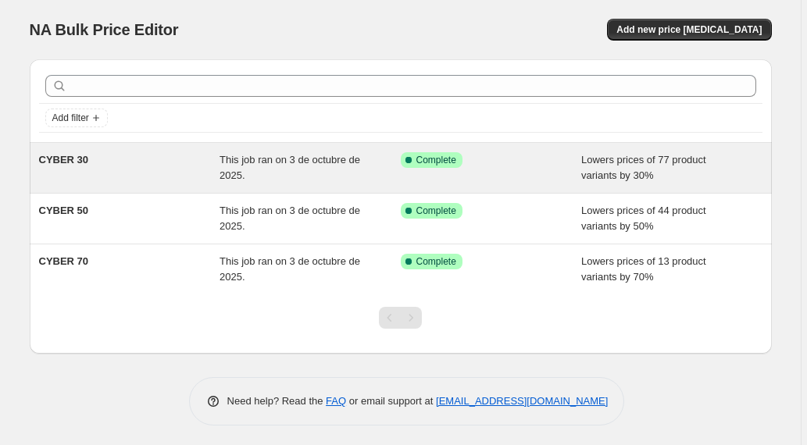
click at [288, 163] on span "This job ran on 3 de octubre de 2025." at bounding box center [290, 167] width 141 height 27
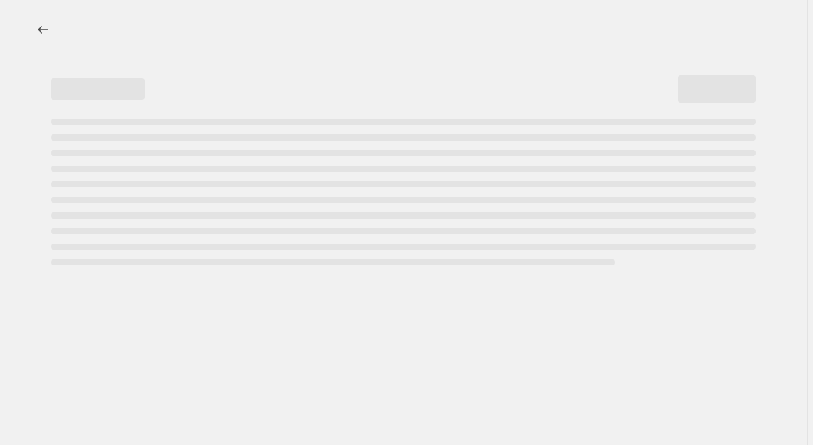
select select "percentage"
select select "collection"
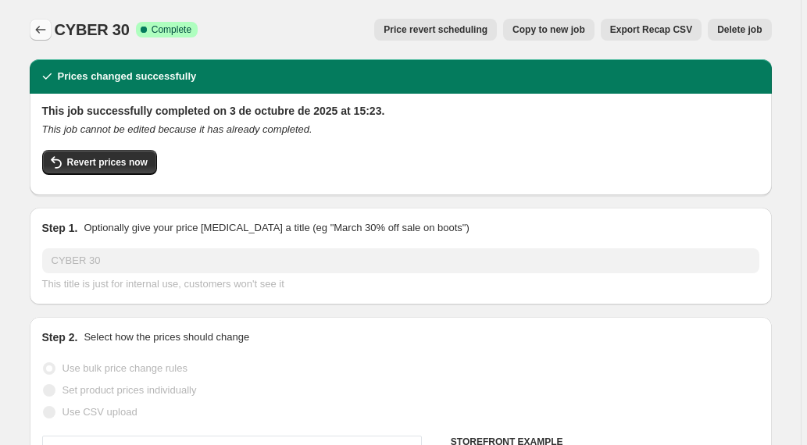
click at [41, 27] on icon "Price change jobs" at bounding box center [40, 30] width 10 height 8
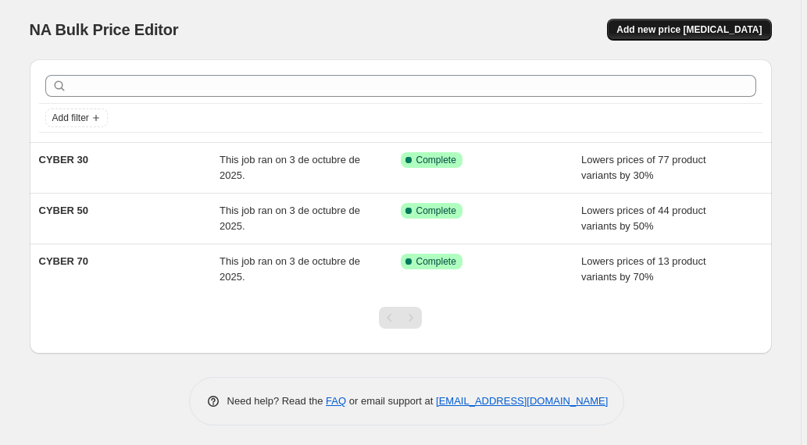
click at [716, 28] on span "Add new price [MEDICAL_DATA]" at bounding box center [689, 29] width 145 height 13
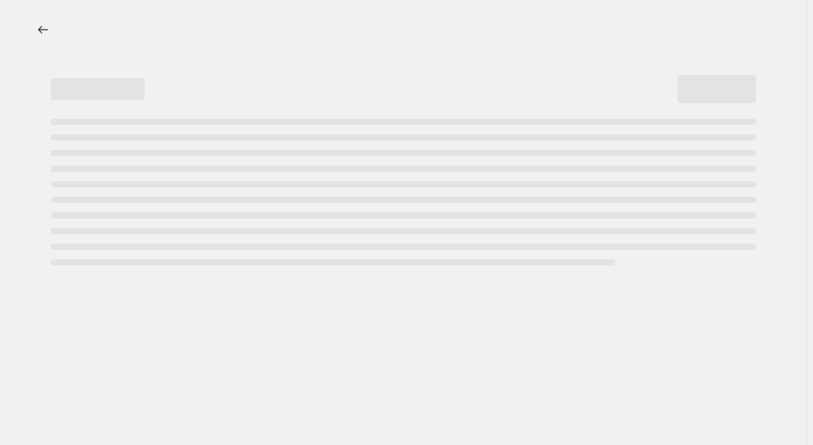
select select "percentage"
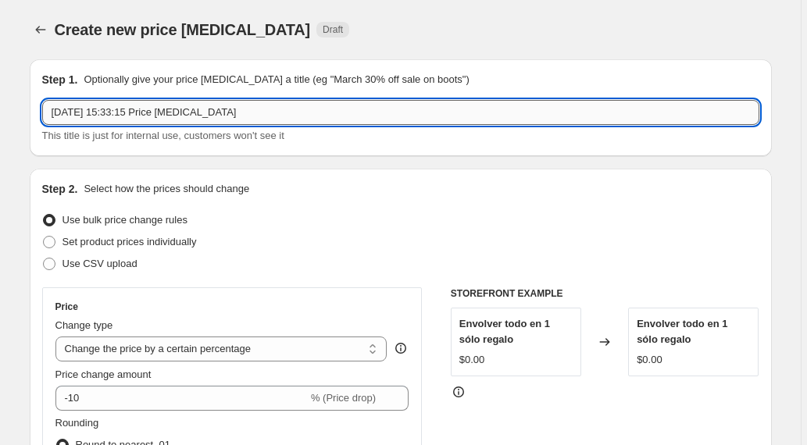
click at [299, 108] on input "3 oct 2025, 15:33:15 Price change job" at bounding box center [400, 112] width 717 height 25
type input "3"
type input "CYBER 20"
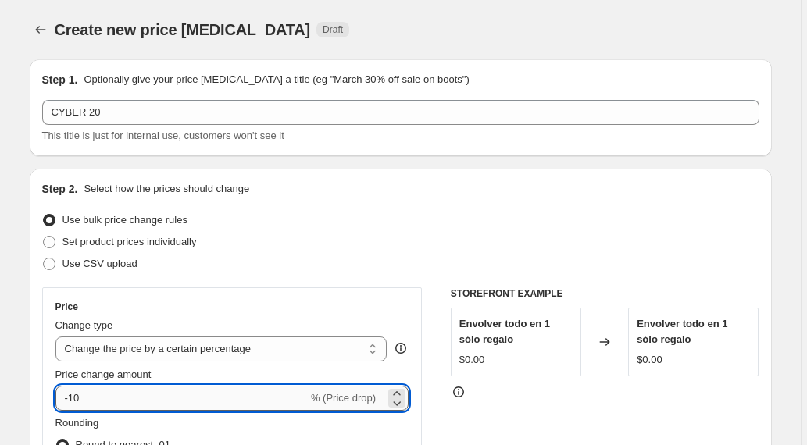
click at [78, 397] on input "-10" at bounding box center [181, 398] width 252 height 25
type input "-20"
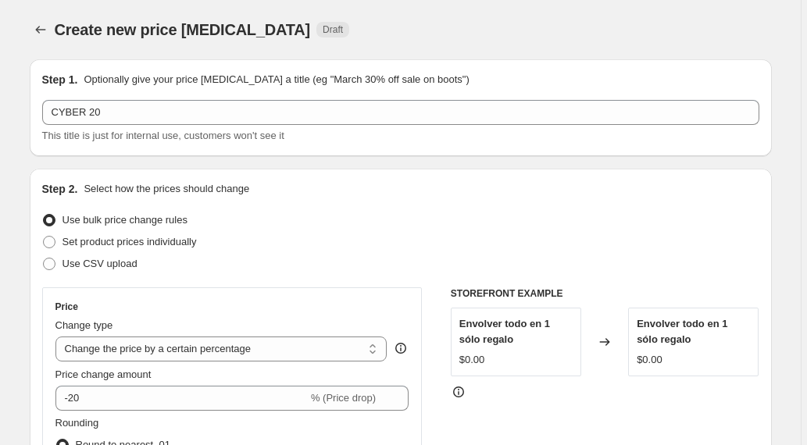
click at [309, 270] on div "Use CSV upload" at bounding box center [400, 264] width 717 height 22
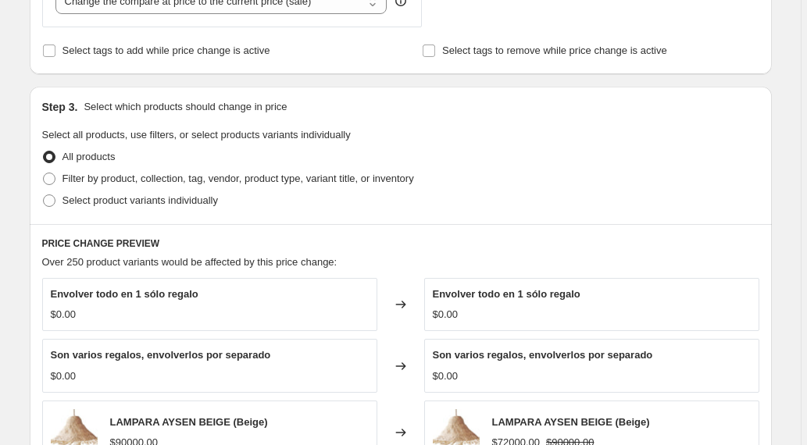
scroll to position [645, 0]
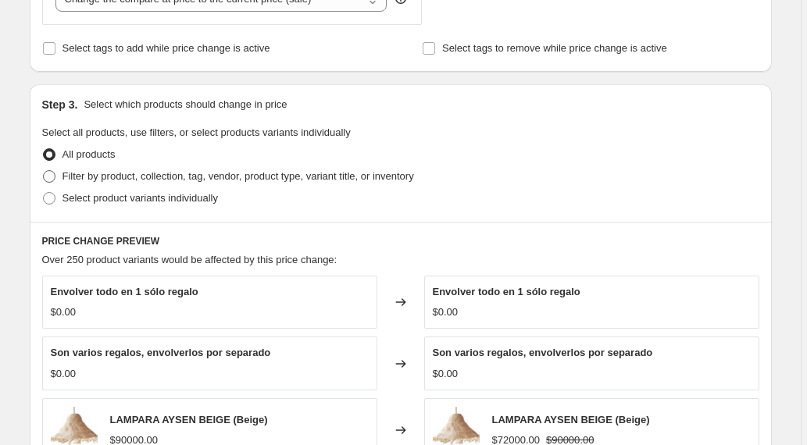
click at [53, 176] on span at bounding box center [49, 176] width 13 height 13
click at [44, 171] on input "Filter by product, collection, tag, vendor, product type, variant title, or inv…" at bounding box center [43, 170] width 1 height 1
radio input "true"
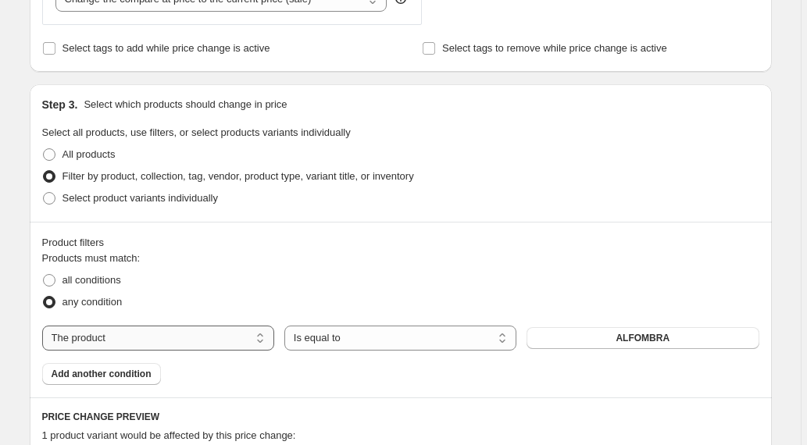
click at [217, 338] on select "The product The product's collection The product's tag The product's vendor The…" at bounding box center [158, 338] width 232 height 25
select select "collection"
click at [663, 338] on button "BLOG" at bounding box center [643, 338] width 232 height 22
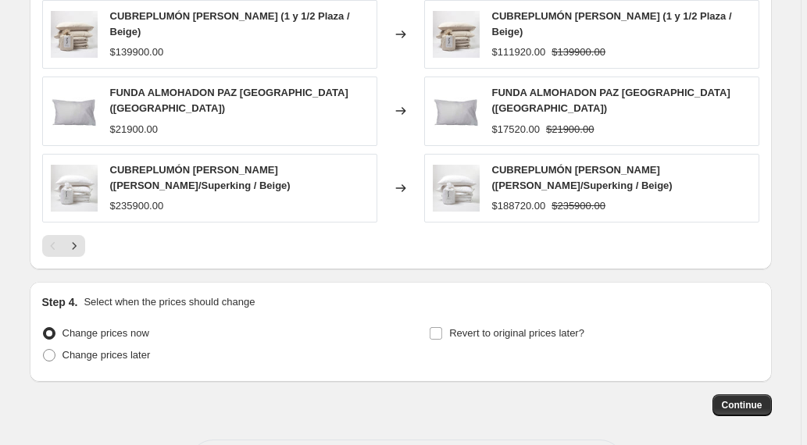
scroll to position [1252, 0]
click at [77, 238] on icon "Next" at bounding box center [74, 246] width 16 height 16
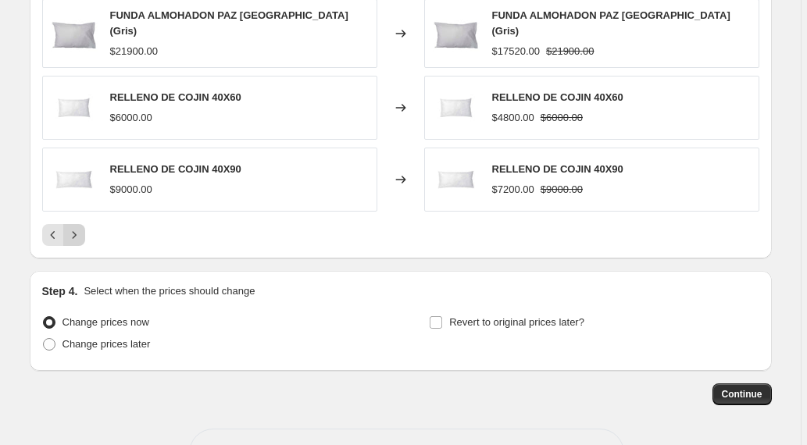
click at [76, 231] on icon "Next" at bounding box center [74, 234] width 4 height 7
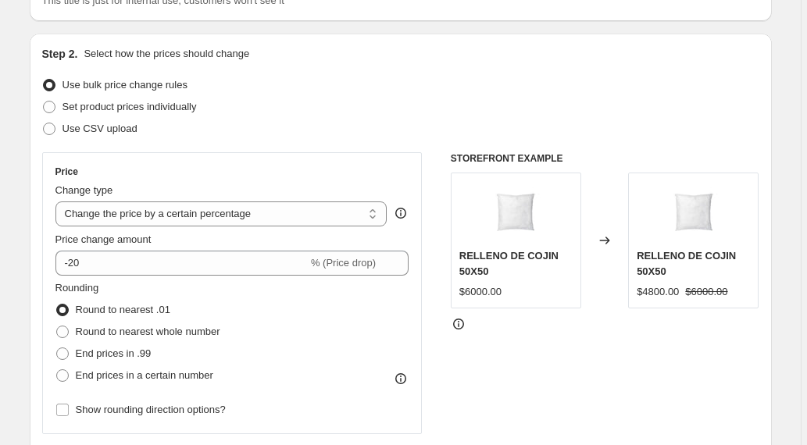
scroll to position [0, 0]
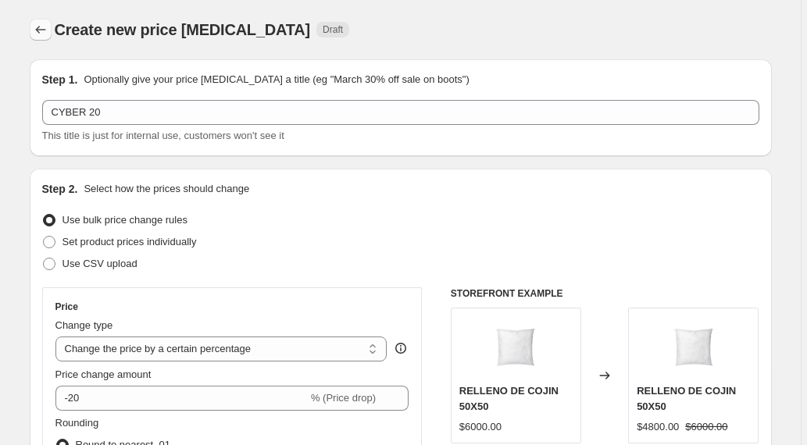
click at [41, 29] on icon "Price change jobs" at bounding box center [41, 30] width 16 height 16
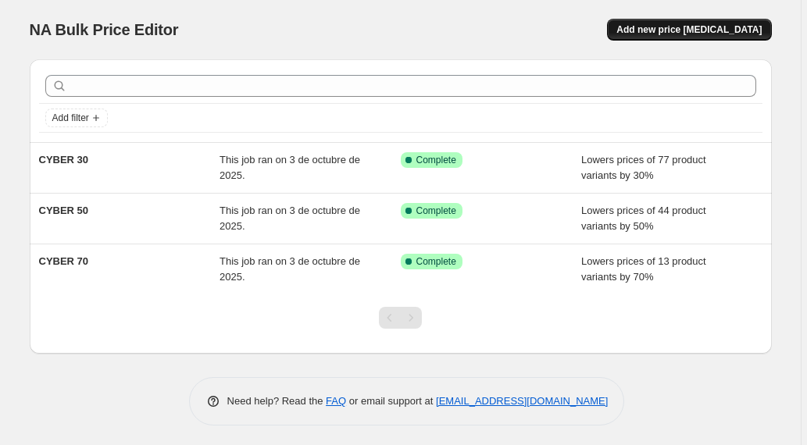
click at [713, 30] on span "Add new price [MEDICAL_DATA]" at bounding box center [689, 29] width 145 height 13
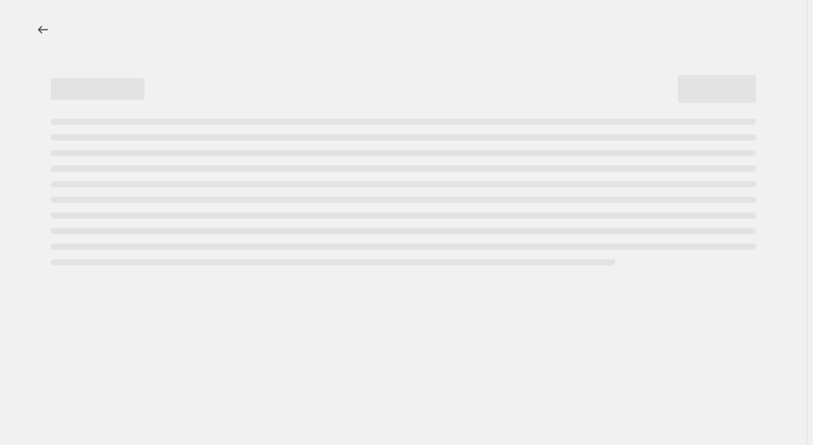
select select "percentage"
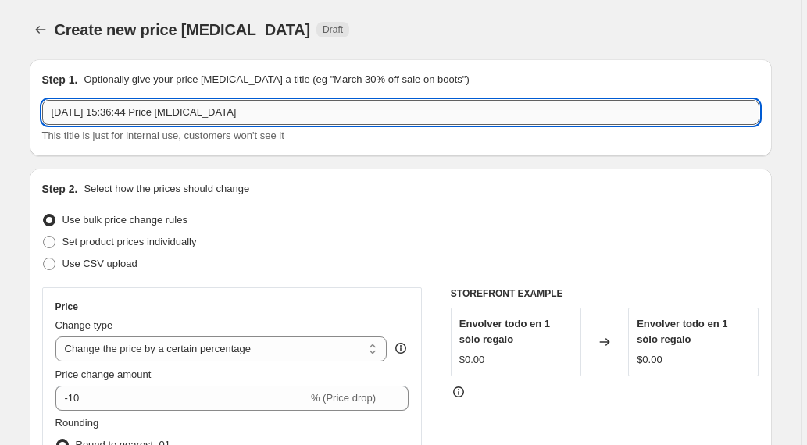
drag, startPoint x: 249, startPoint y: 109, endPoint x: 47, endPoint y: 114, distance: 202.4
click at [47, 114] on input "[DATE] 15:36:44 Price [MEDICAL_DATA]" at bounding box center [400, 112] width 717 height 25
type input "CYBER 20"
click at [245, 288] on div "Price Change type Change the price to a certain amount Change the price by a ce…" at bounding box center [232, 429] width 381 height 282
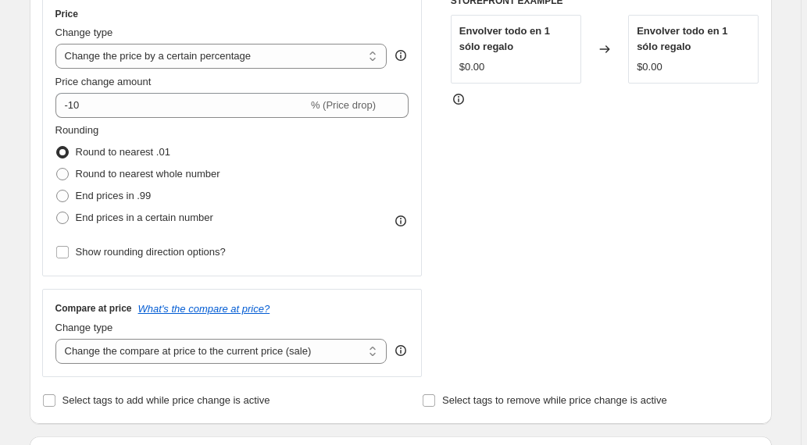
scroll to position [307, 0]
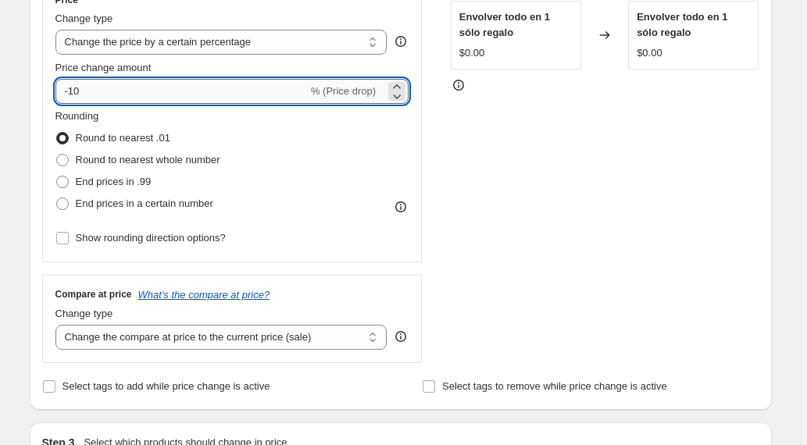
click at [77, 91] on input "-10" at bounding box center [181, 91] width 252 height 25
type input "-20"
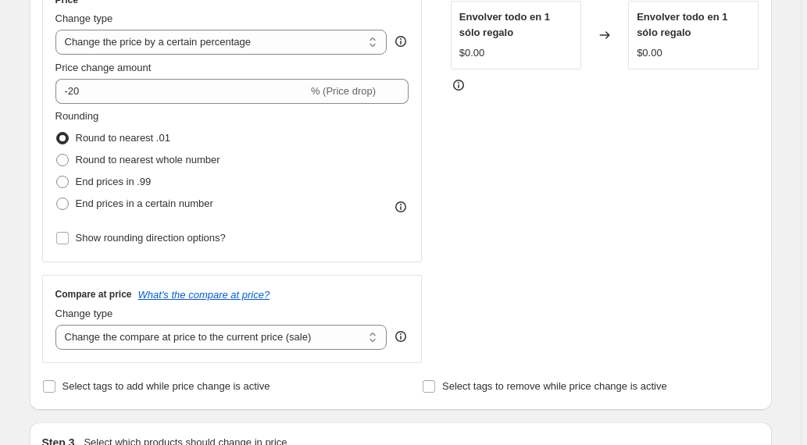
click at [573, 192] on div "STOREFRONT EXAMPLE Envolver todo en 1 sólo regalo $0.00 Changed to Envolver tod…" at bounding box center [605, 171] width 309 height 383
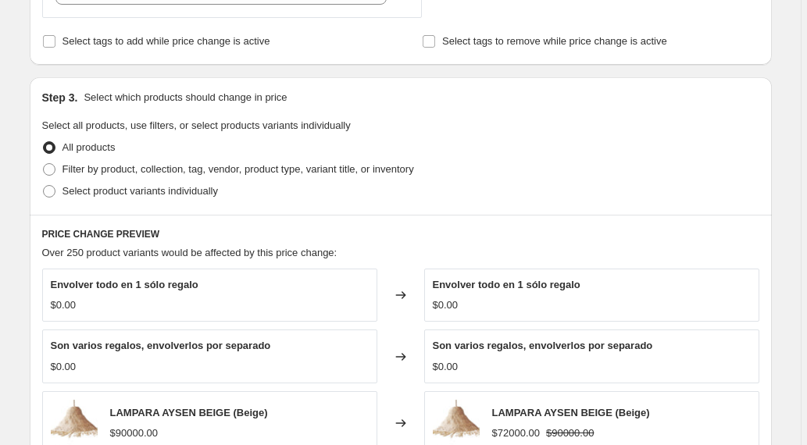
scroll to position [653, 0]
click at [48, 169] on span at bounding box center [49, 169] width 13 height 13
click at [44, 163] on input "Filter by product, collection, tag, vendor, product type, variant title, or inv…" at bounding box center [43, 163] width 1 height 1
radio input "true"
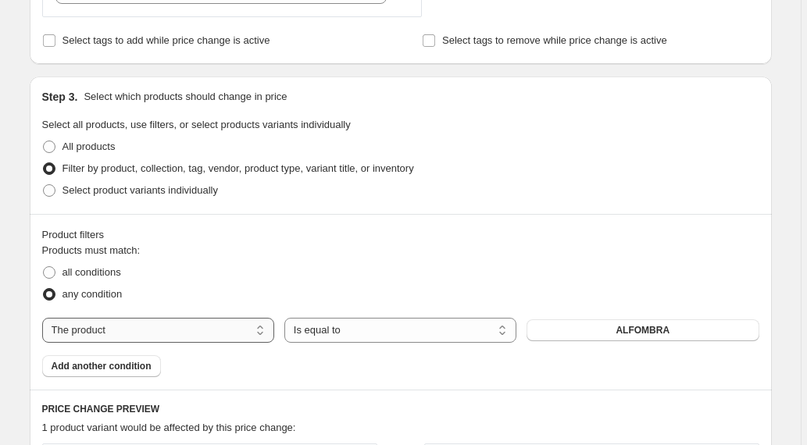
click at [260, 328] on select "The product The product's collection The product's tag The product's vendor The…" at bounding box center [158, 330] width 232 height 25
select select "collection"
click at [625, 333] on button "BLOG" at bounding box center [643, 331] width 232 height 22
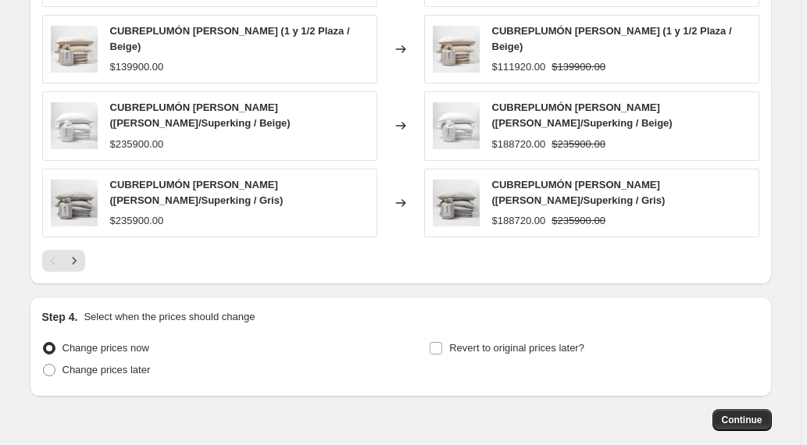
scroll to position [1303, 0]
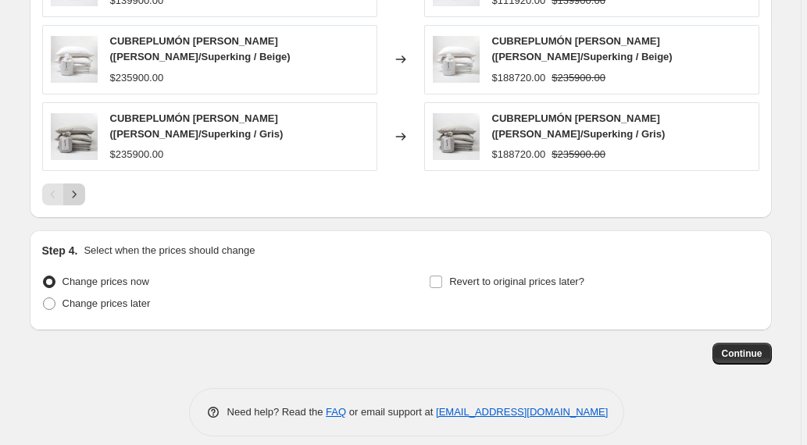
click at [80, 187] on icon "Next" at bounding box center [74, 195] width 16 height 16
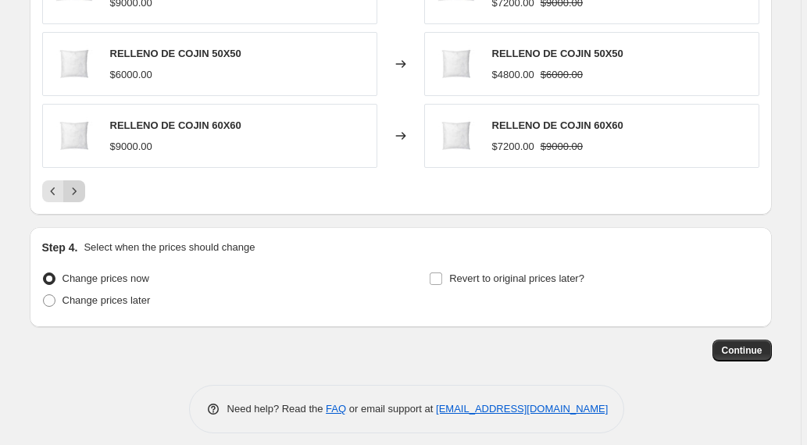
scroll to position [1297, 0]
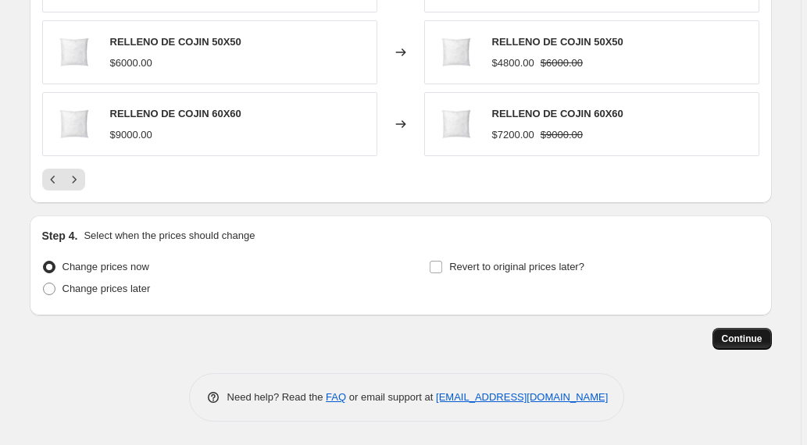
click at [745, 339] on span "Continue" at bounding box center [742, 339] width 41 height 13
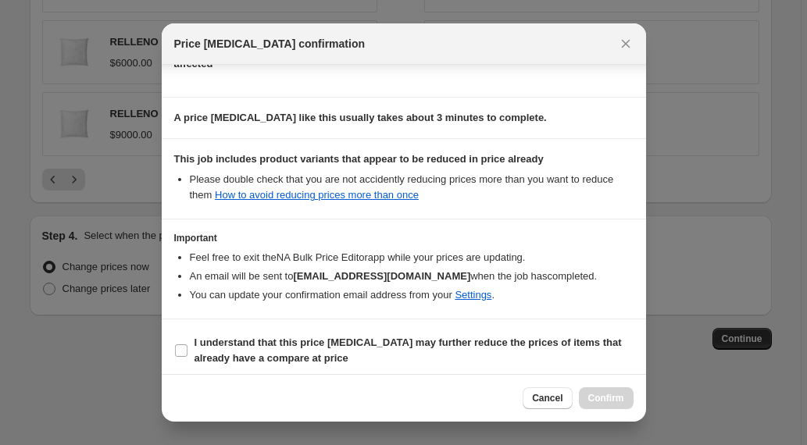
scroll to position [213, 0]
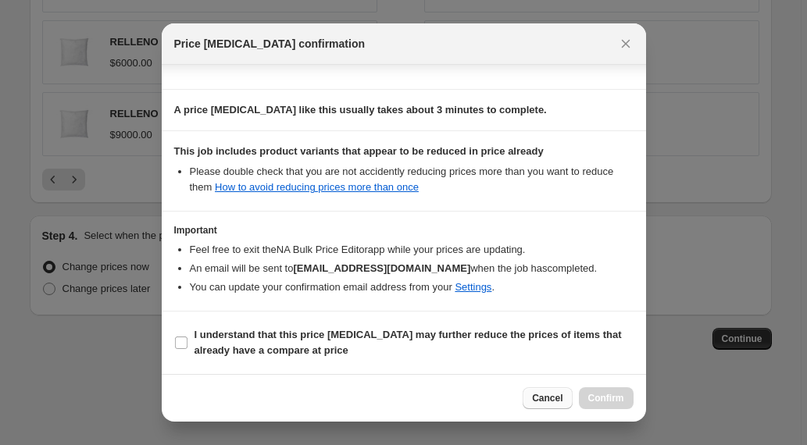
click at [544, 399] on span "Cancel" at bounding box center [547, 398] width 30 height 13
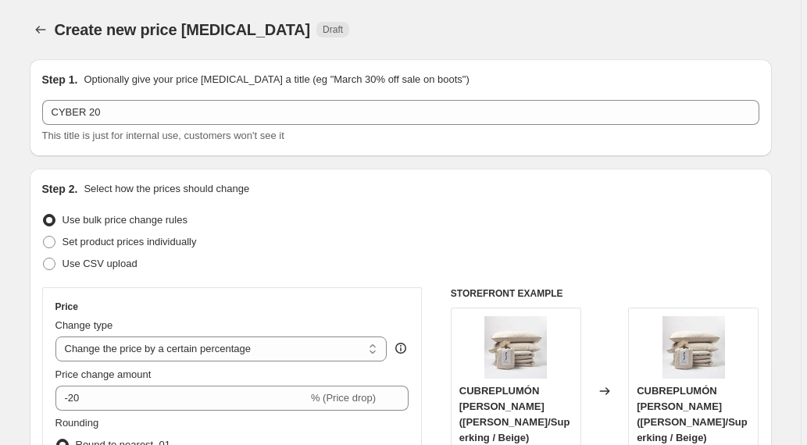
scroll to position [1297, 0]
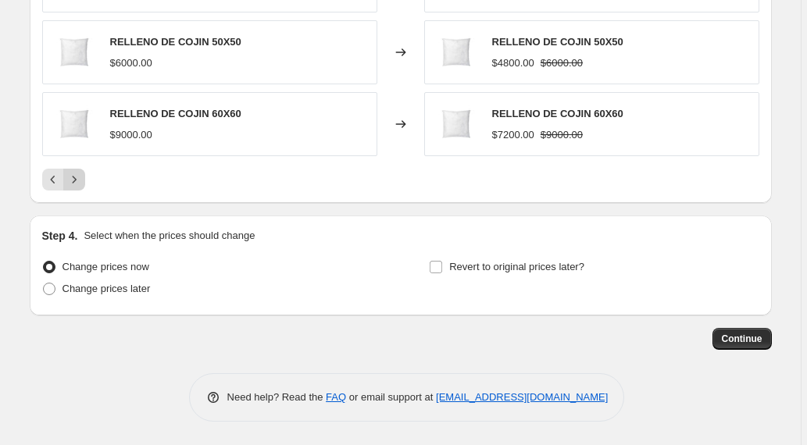
click at [76, 182] on icon "Next" at bounding box center [74, 180] width 4 height 7
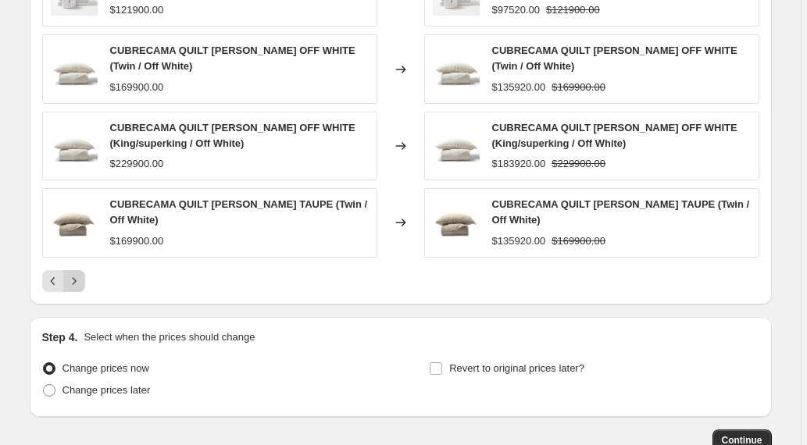
scroll to position [1233, 0]
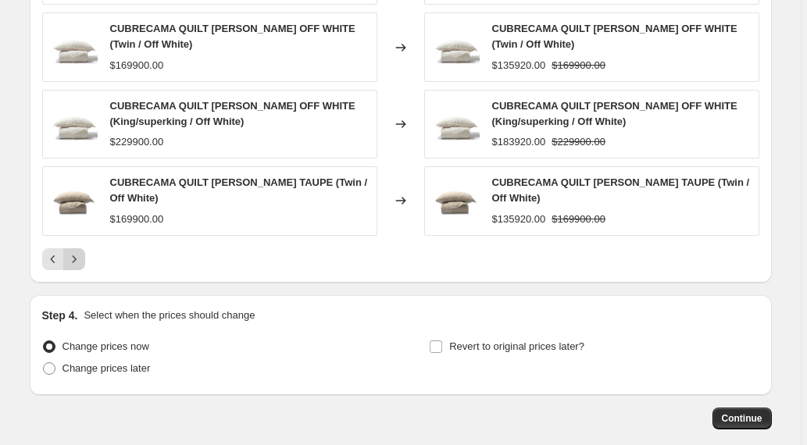
click at [78, 252] on icon "Next" at bounding box center [74, 260] width 16 height 16
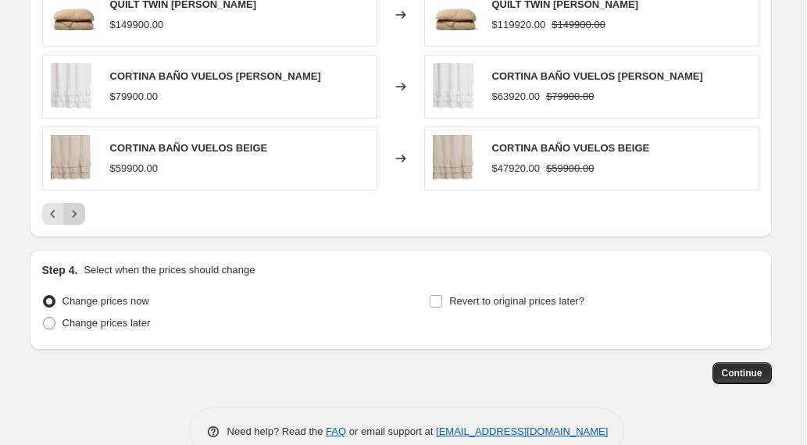
scroll to position [1275, 0]
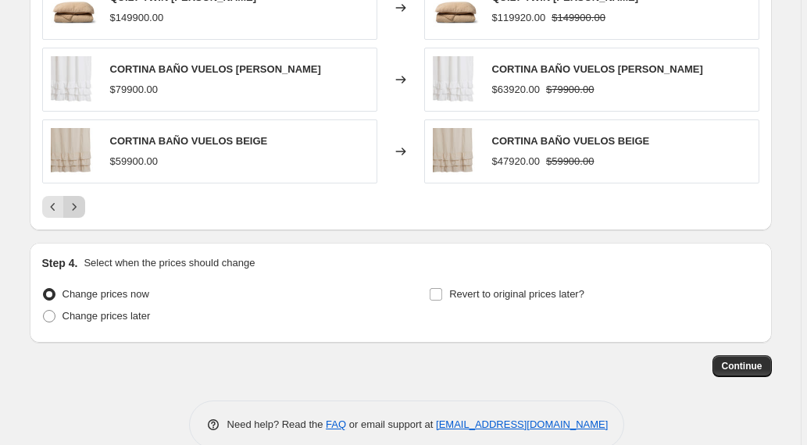
click at [78, 202] on icon "Next" at bounding box center [74, 207] width 16 height 16
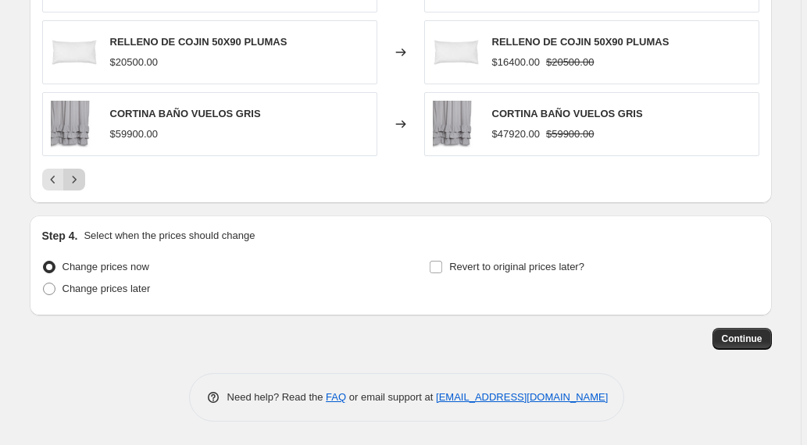
scroll to position [1292, 0]
click at [78, 178] on icon "Next" at bounding box center [74, 181] width 16 height 16
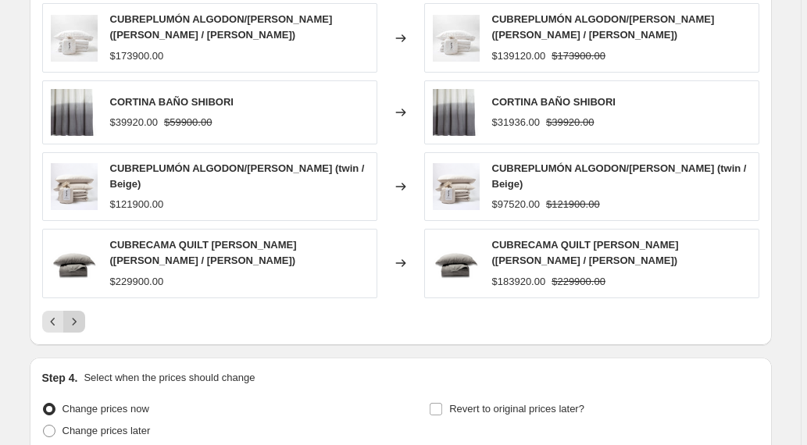
scroll to position [1188, 0]
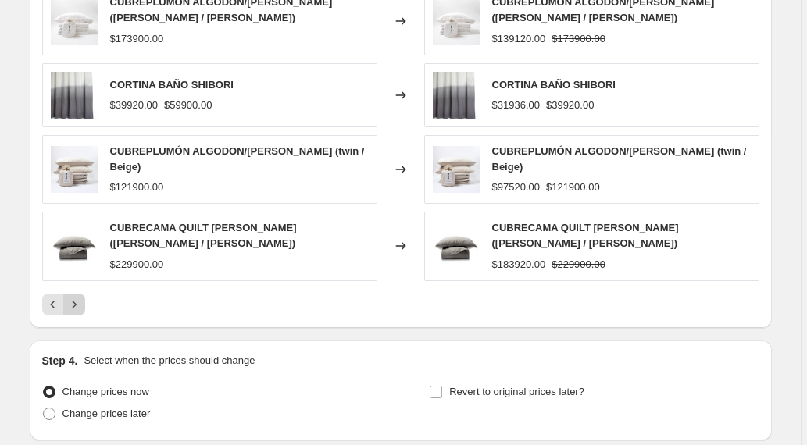
click at [76, 302] on icon "Next" at bounding box center [74, 304] width 4 height 7
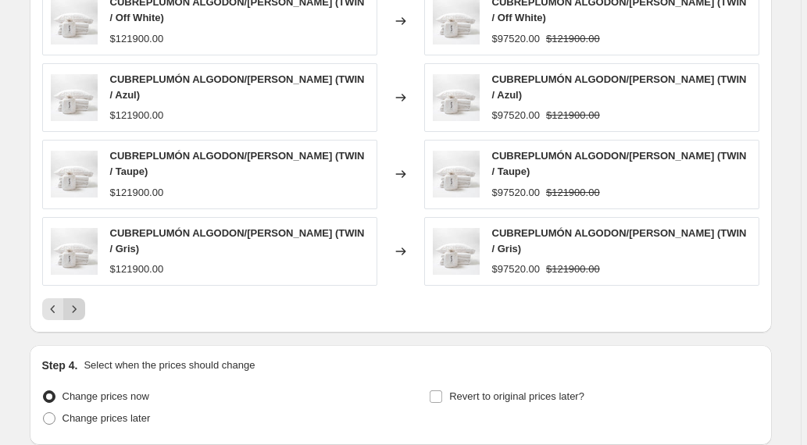
click at [76, 302] on icon "Next" at bounding box center [74, 310] width 16 height 16
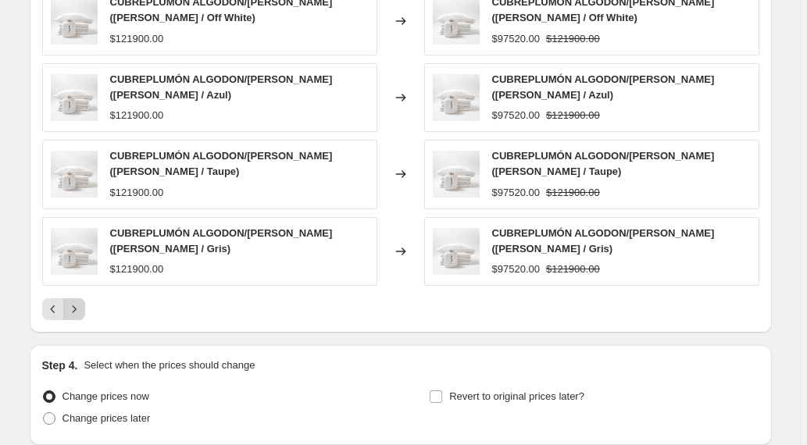
click at [76, 302] on icon "Next" at bounding box center [74, 310] width 16 height 16
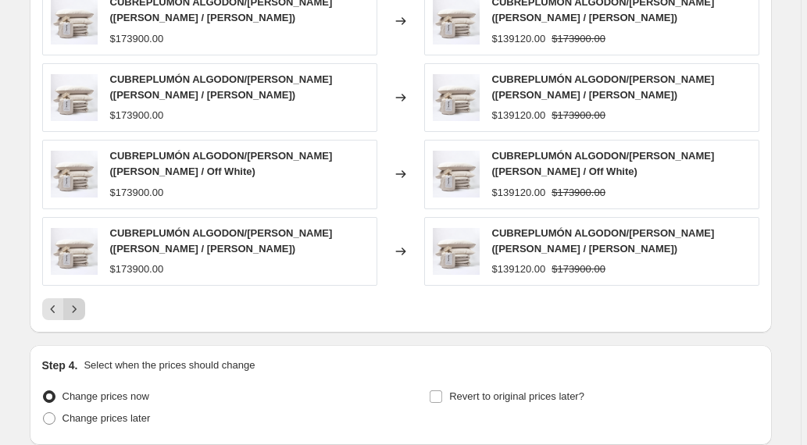
click at [76, 302] on icon "Next" at bounding box center [74, 310] width 16 height 16
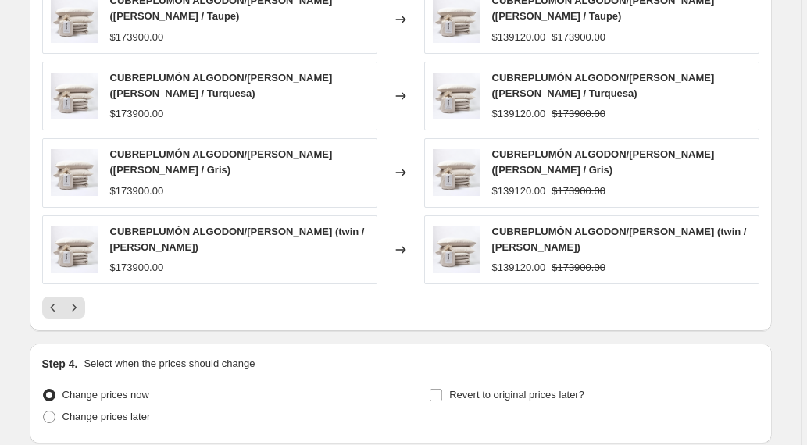
scroll to position [1317, 0]
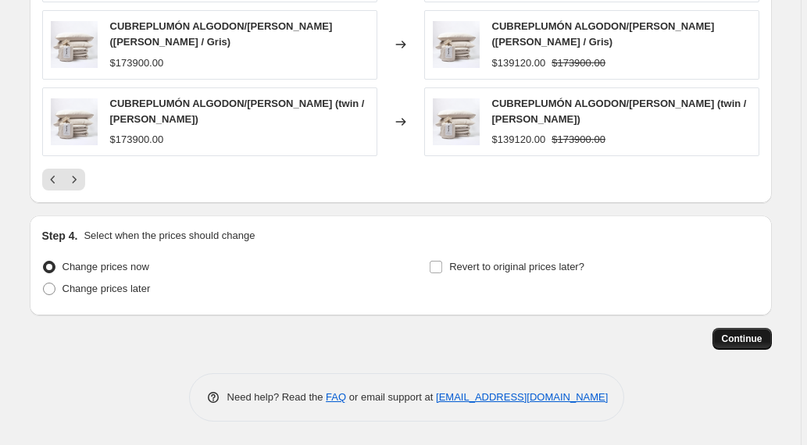
click at [749, 338] on span "Continue" at bounding box center [742, 339] width 41 height 13
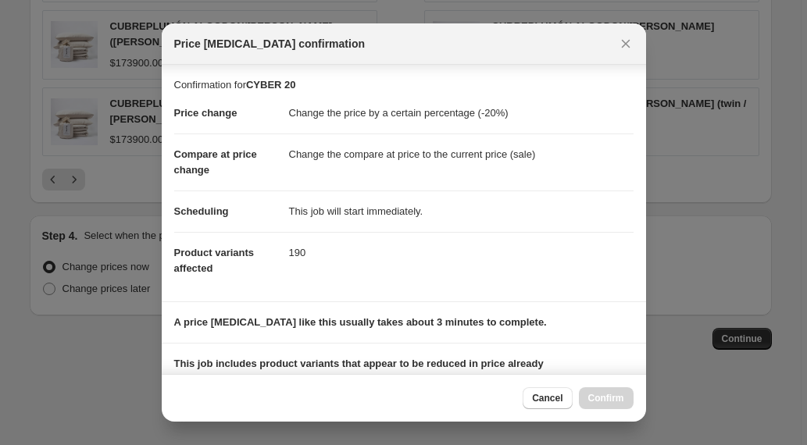
scroll to position [213, 0]
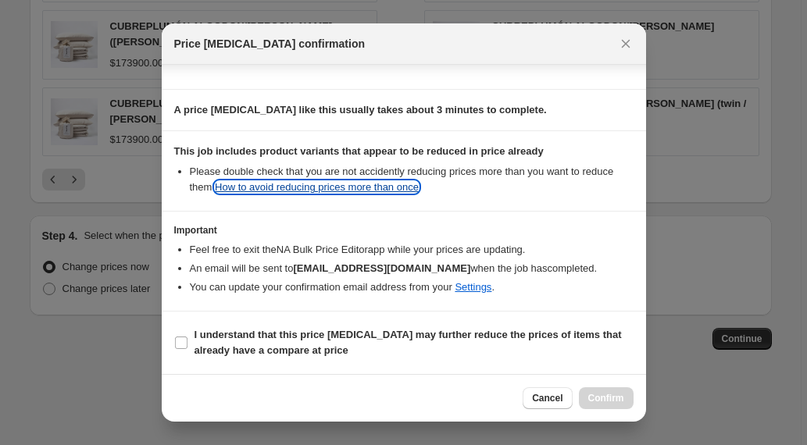
click at [384, 188] on link "How to avoid reducing prices more than once" at bounding box center [317, 187] width 204 height 12
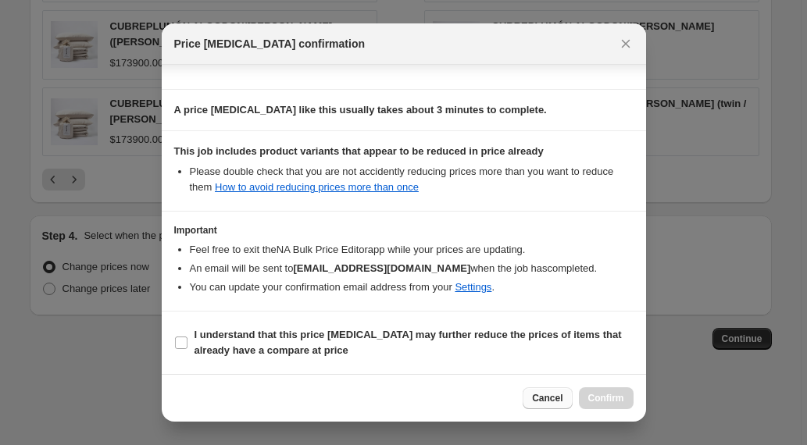
click at [540, 397] on span "Cancel" at bounding box center [547, 398] width 30 height 13
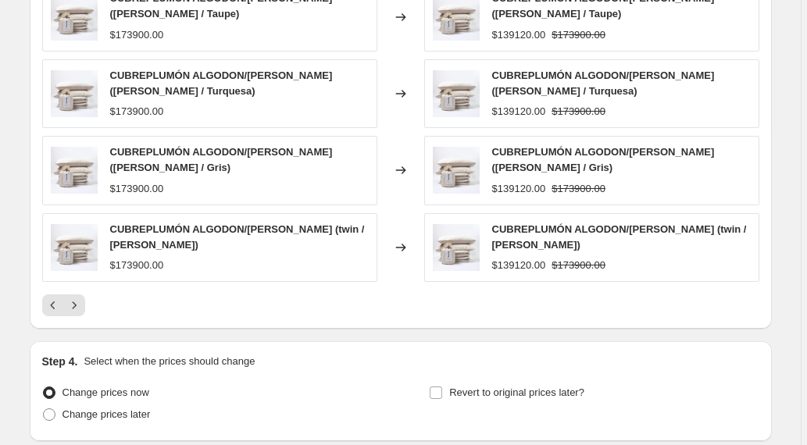
scroll to position [1180, 0]
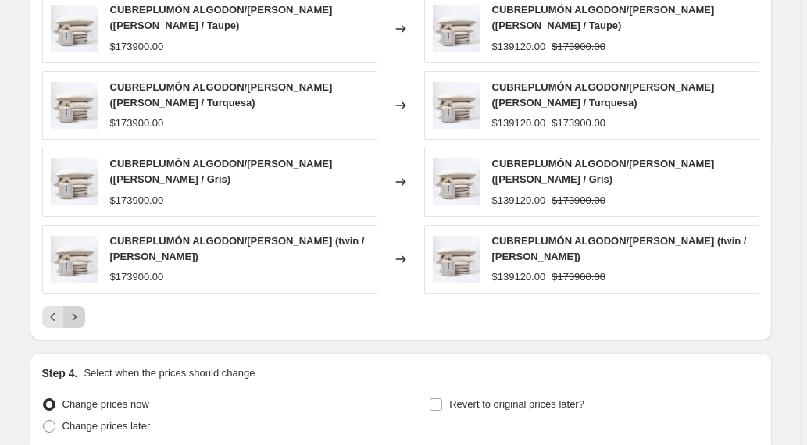
click at [76, 316] on icon "Next" at bounding box center [74, 316] width 4 height 7
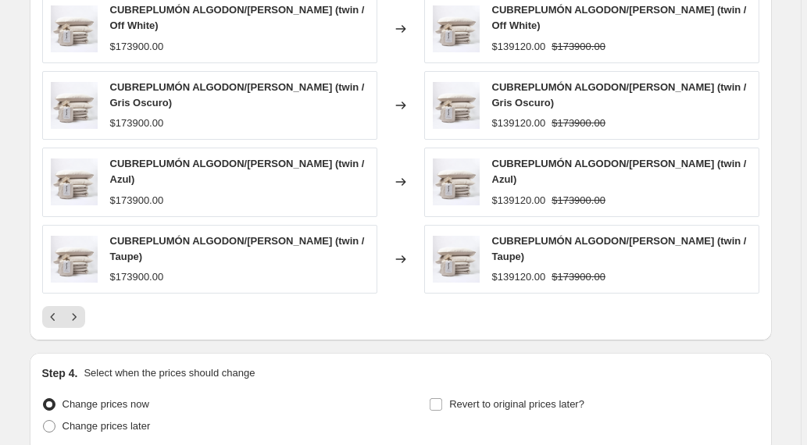
scroll to position [862, 0]
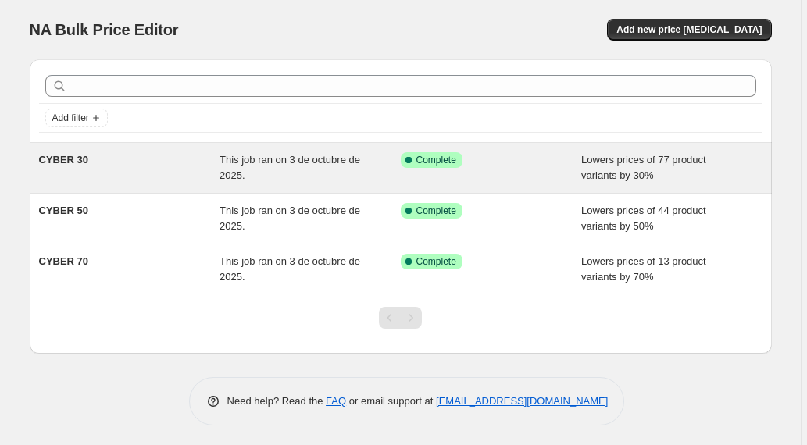
click at [53, 163] on span "CYBER 30" at bounding box center [64, 160] width 50 height 12
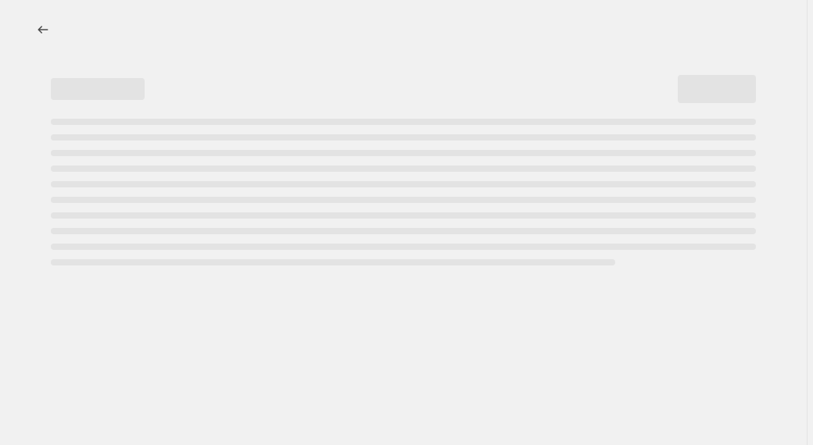
select select "percentage"
select select "collection"
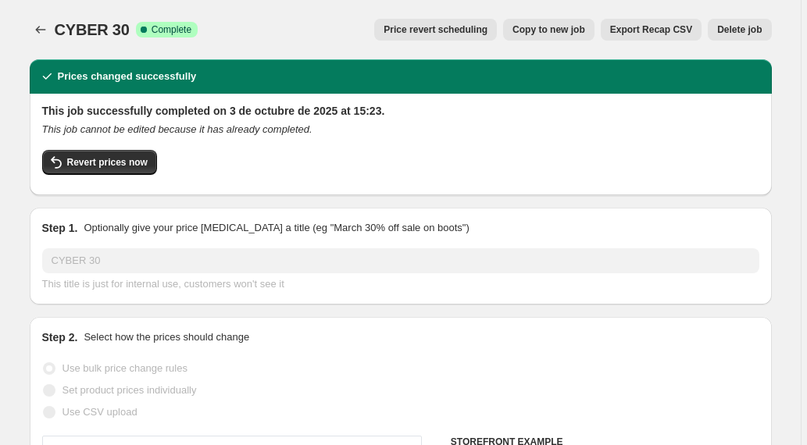
click at [744, 30] on span "Delete job" at bounding box center [739, 29] width 45 height 13
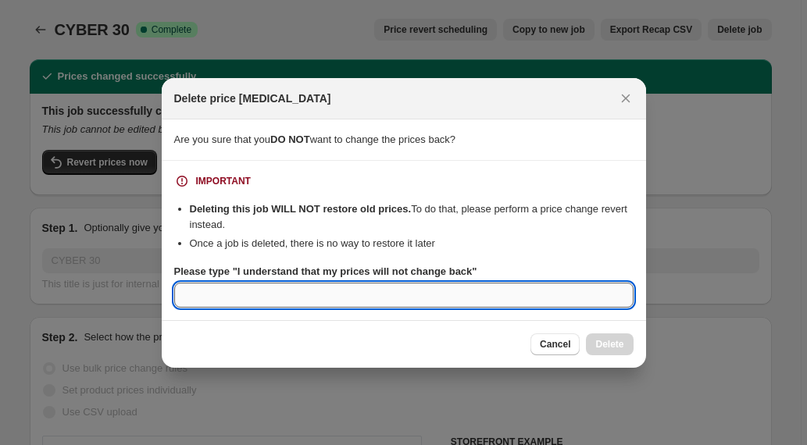
click at [534, 305] on input "Please type "I understand that my prices will not change back"" at bounding box center [403, 295] width 459 height 25
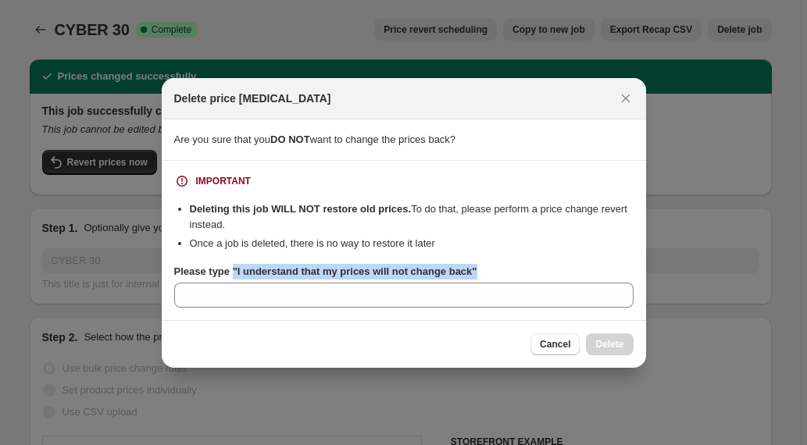
drag, startPoint x: 491, startPoint y: 272, endPoint x: 234, endPoint y: 271, distance: 256.3
click at [234, 271] on div "Please type "I understand that my prices will not change back"" at bounding box center [403, 272] width 459 height 16
copy b ""I understand that my prices will not change back""
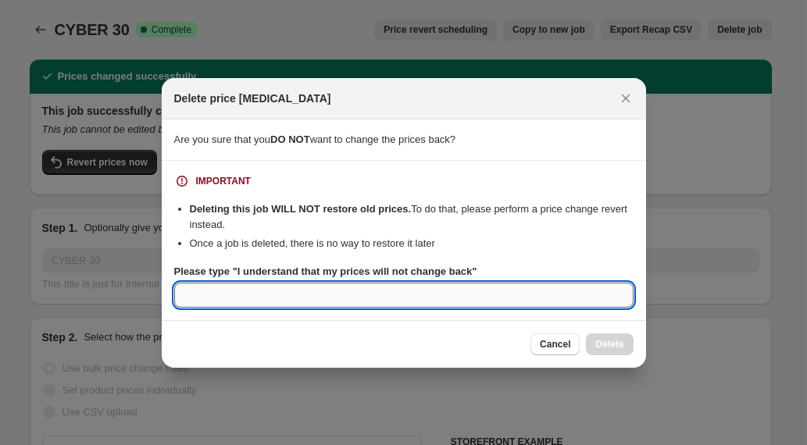
paste input ""I understand that my prices will not change back""
click at [187, 294] on input ""I understand that my prices will not change back" at bounding box center [403, 295] width 459 height 25
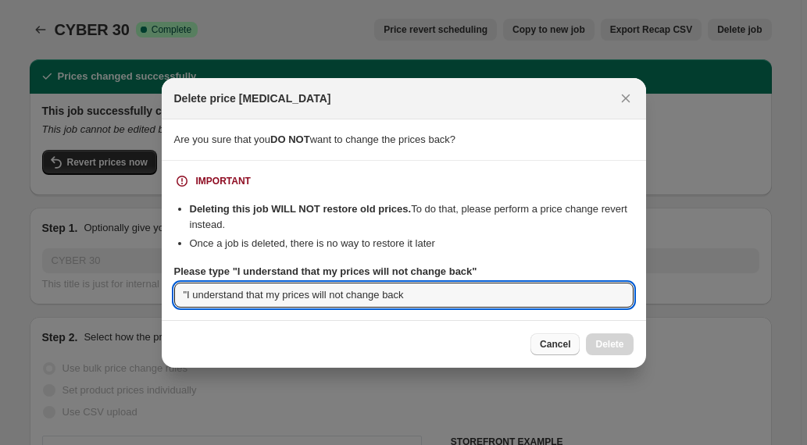
type input ""I understand that my prices will not change back"
click at [549, 346] on span "Cancel" at bounding box center [555, 344] width 30 height 13
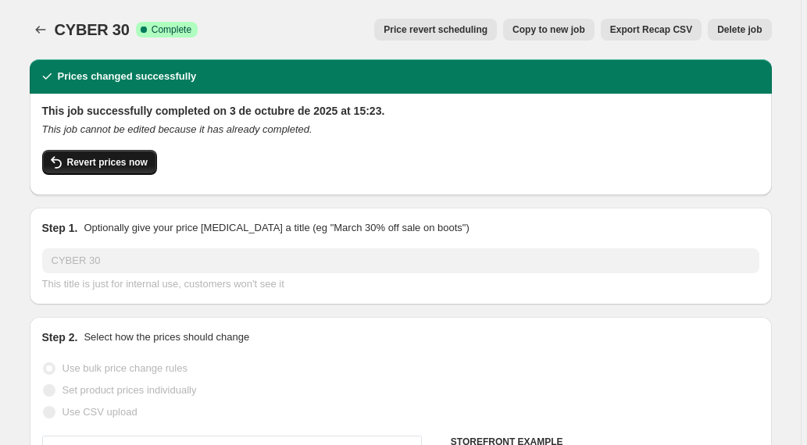
click at [134, 161] on span "Revert prices now" at bounding box center [107, 162] width 80 height 13
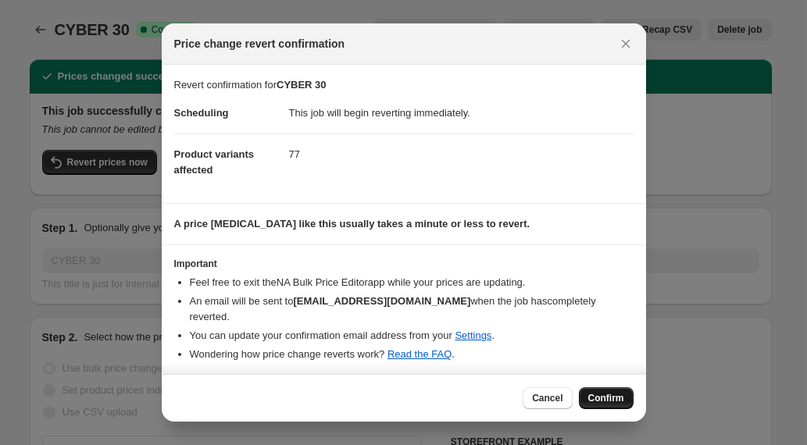
click at [599, 397] on span "Confirm" at bounding box center [606, 398] width 36 height 13
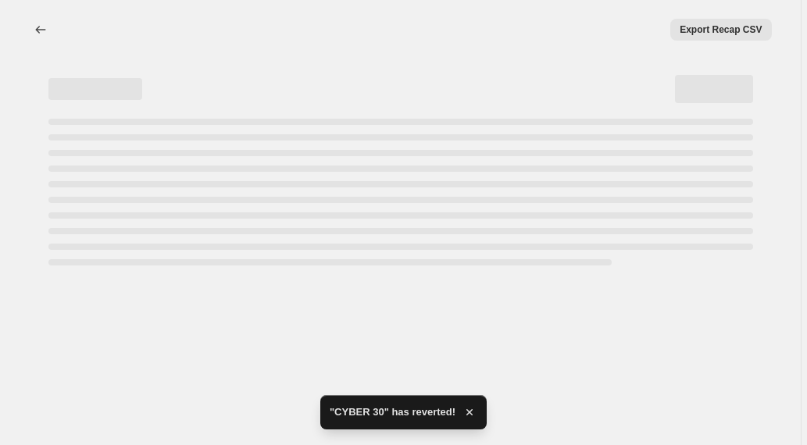
select select "percentage"
select select "collection"
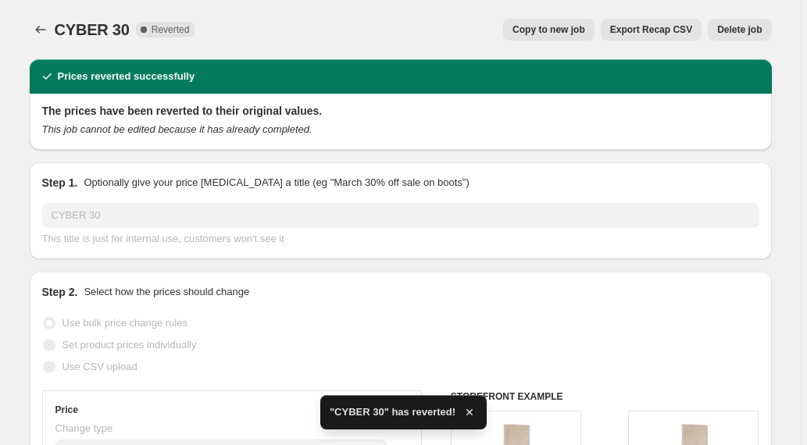
click at [744, 27] on span "Delete job" at bounding box center [739, 29] width 45 height 13
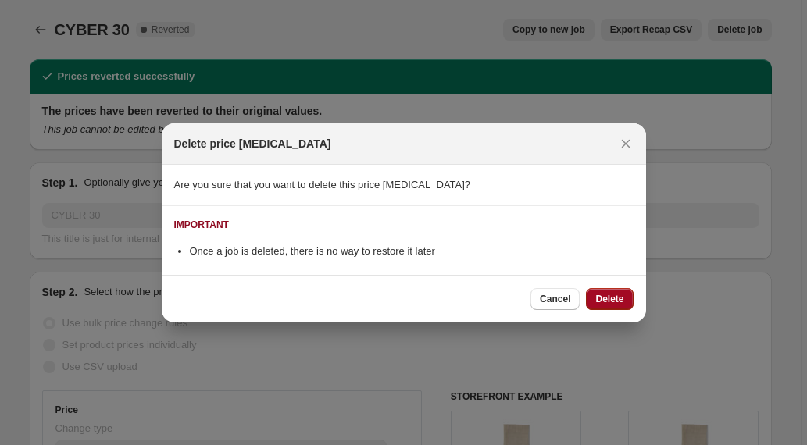
click at [609, 295] on span "Delete" at bounding box center [609, 299] width 28 height 13
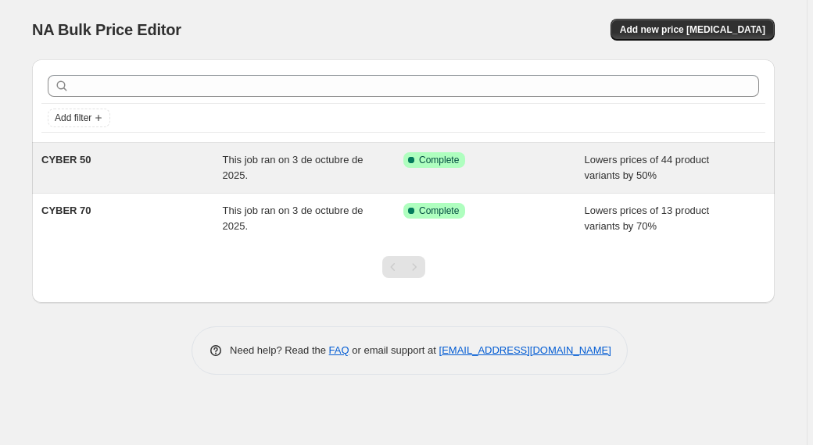
click at [71, 159] on span "CYBER 50" at bounding box center [66, 160] width 50 height 12
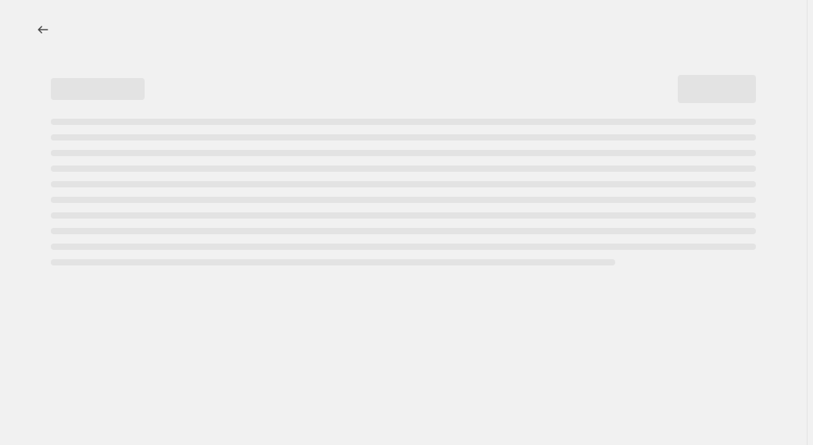
select select "percentage"
select select "collection"
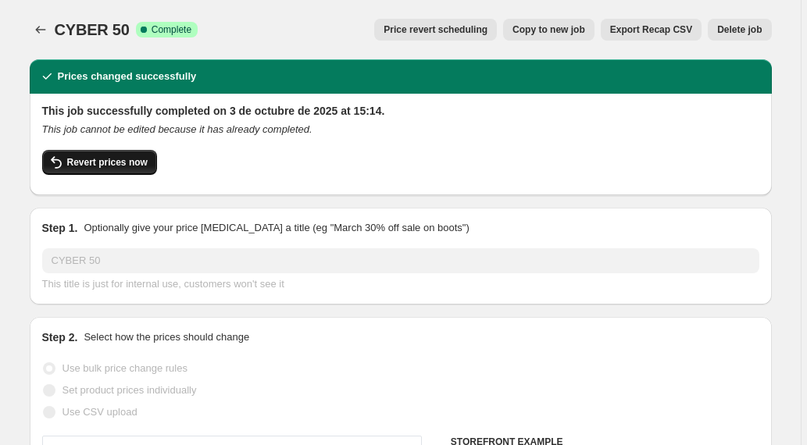
click at [109, 161] on span "Revert prices now" at bounding box center [107, 162] width 80 height 13
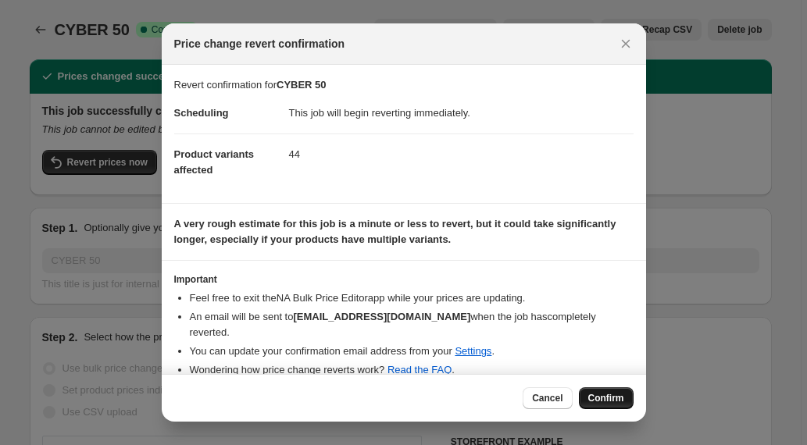
click at [602, 399] on span "Confirm" at bounding box center [606, 398] width 36 height 13
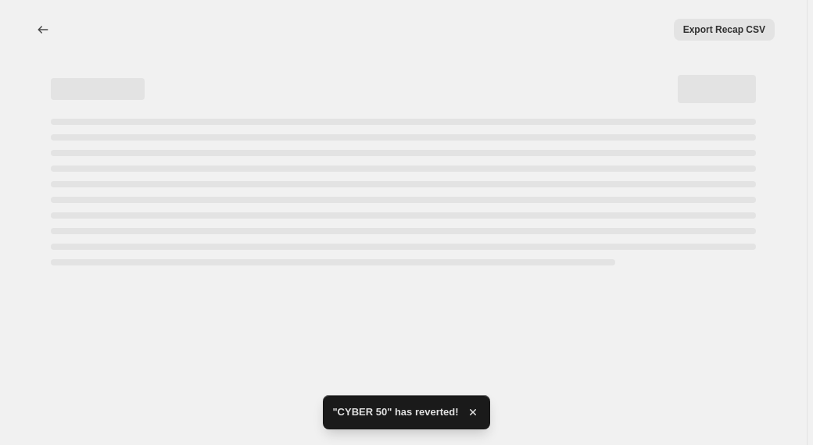
select select "percentage"
select select "collection"
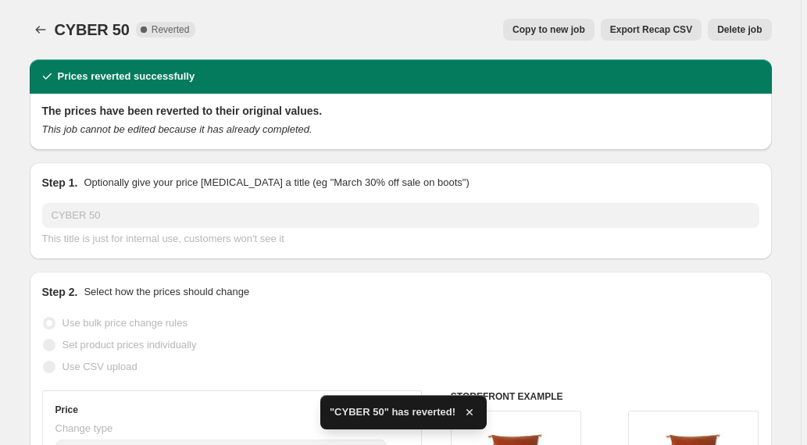
click at [744, 30] on span "Delete job" at bounding box center [739, 29] width 45 height 13
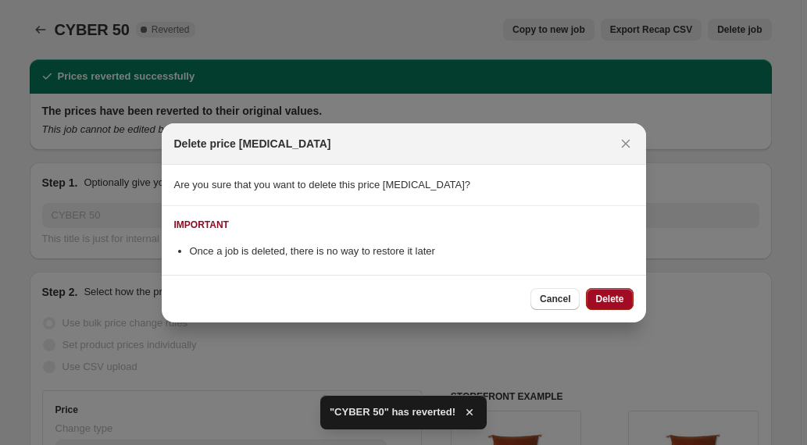
click at [617, 302] on span "Delete" at bounding box center [609, 299] width 28 height 13
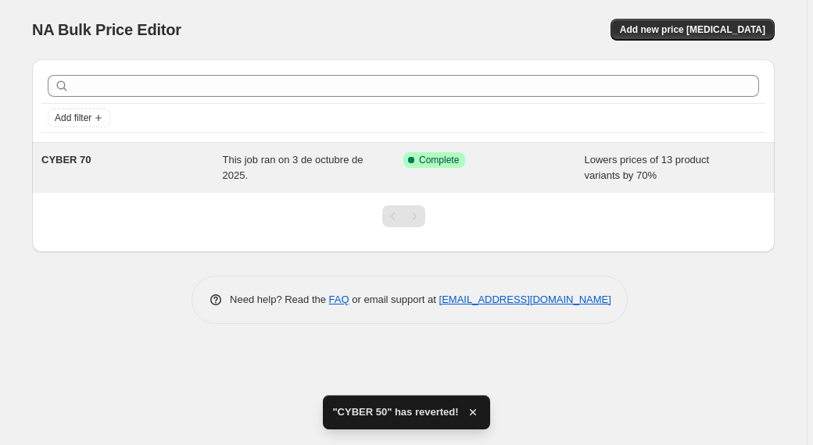
click at [70, 158] on span "CYBER 70" at bounding box center [66, 160] width 50 height 12
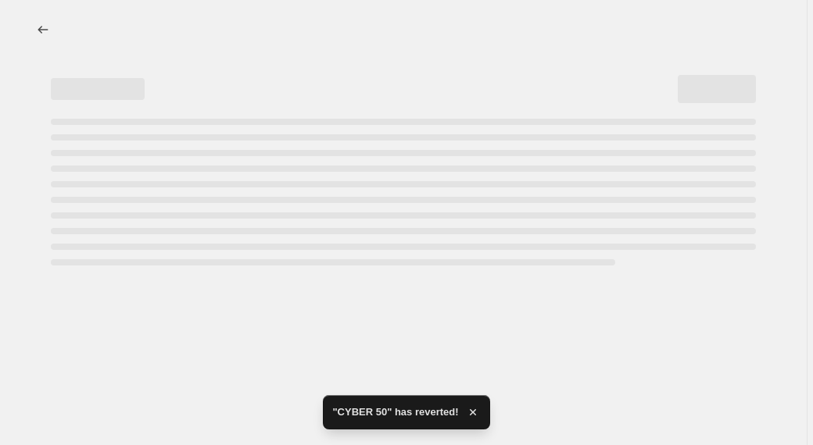
select select "percentage"
select select "collection"
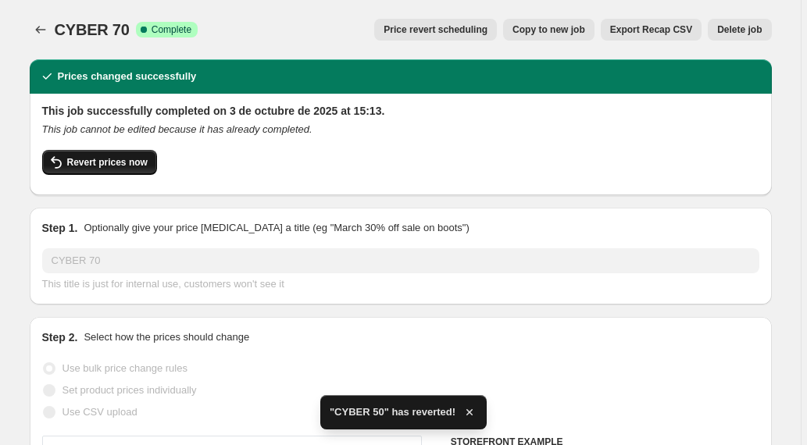
click at [123, 164] on span "Revert prices now" at bounding box center [107, 162] width 80 height 13
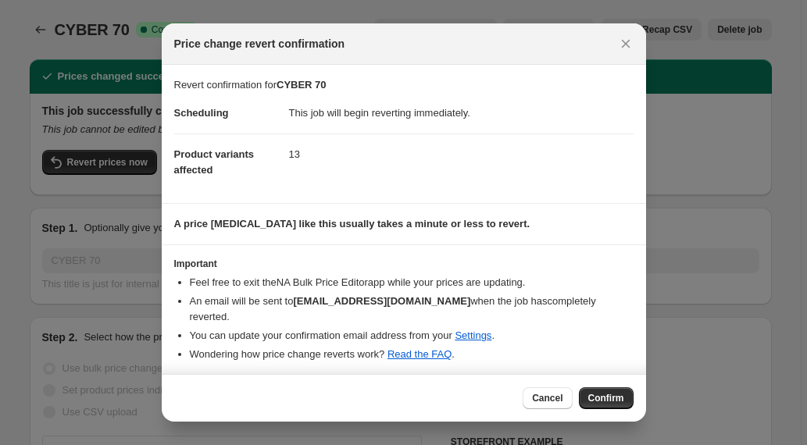
scroll to position [4, 0]
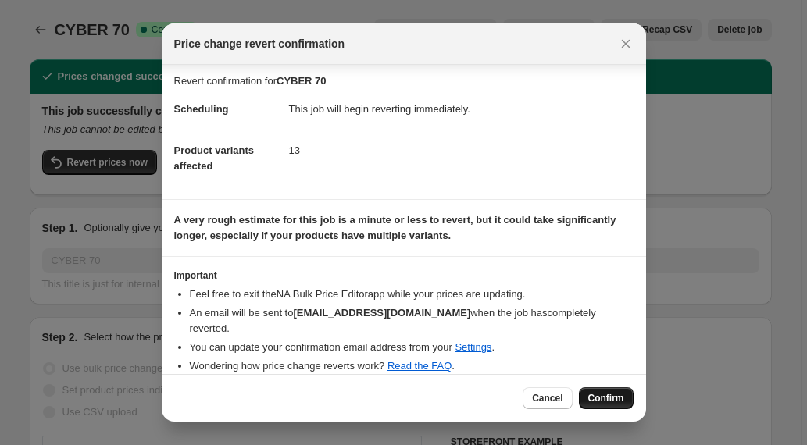
click at [603, 399] on span "Confirm" at bounding box center [606, 398] width 36 height 13
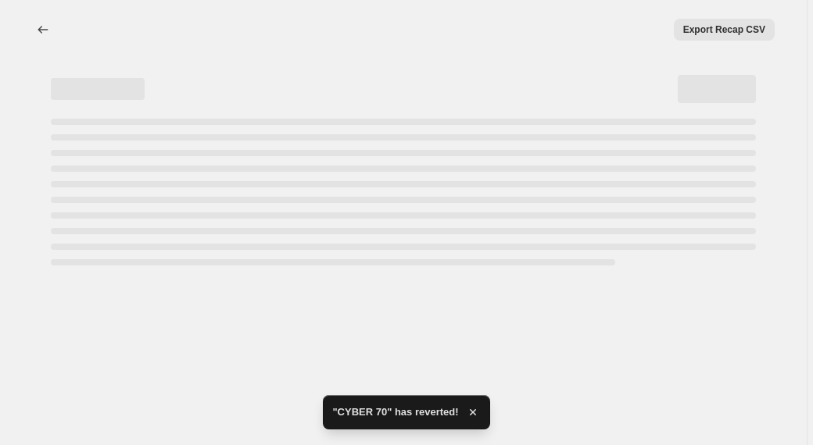
select select "percentage"
select select "collection"
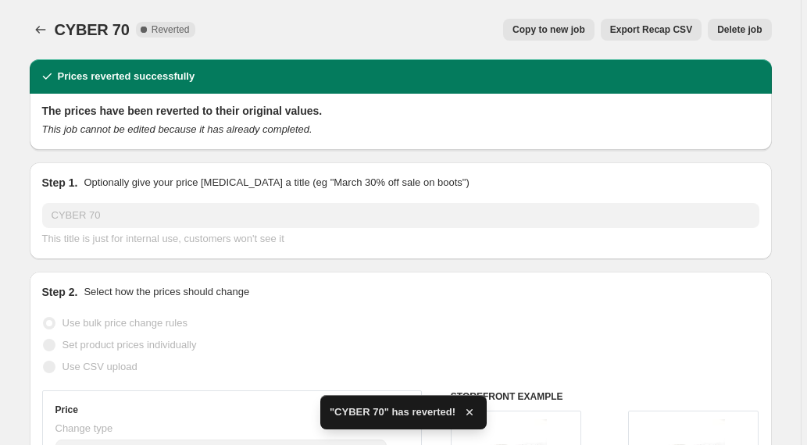
click at [743, 23] on span "Delete job" at bounding box center [739, 29] width 45 height 13
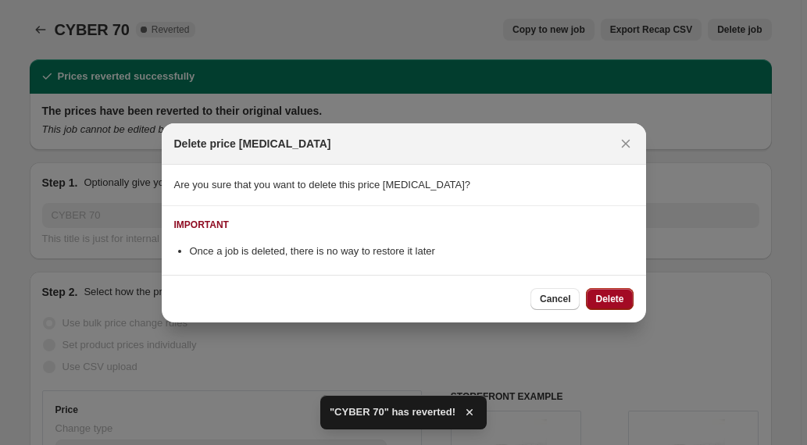
click at [609, 297] on span "Delete" at bounding box center [609, 299] width 28 height 13
